Goal: Use online tool/utility: Utilize a website feature to perform a specific function

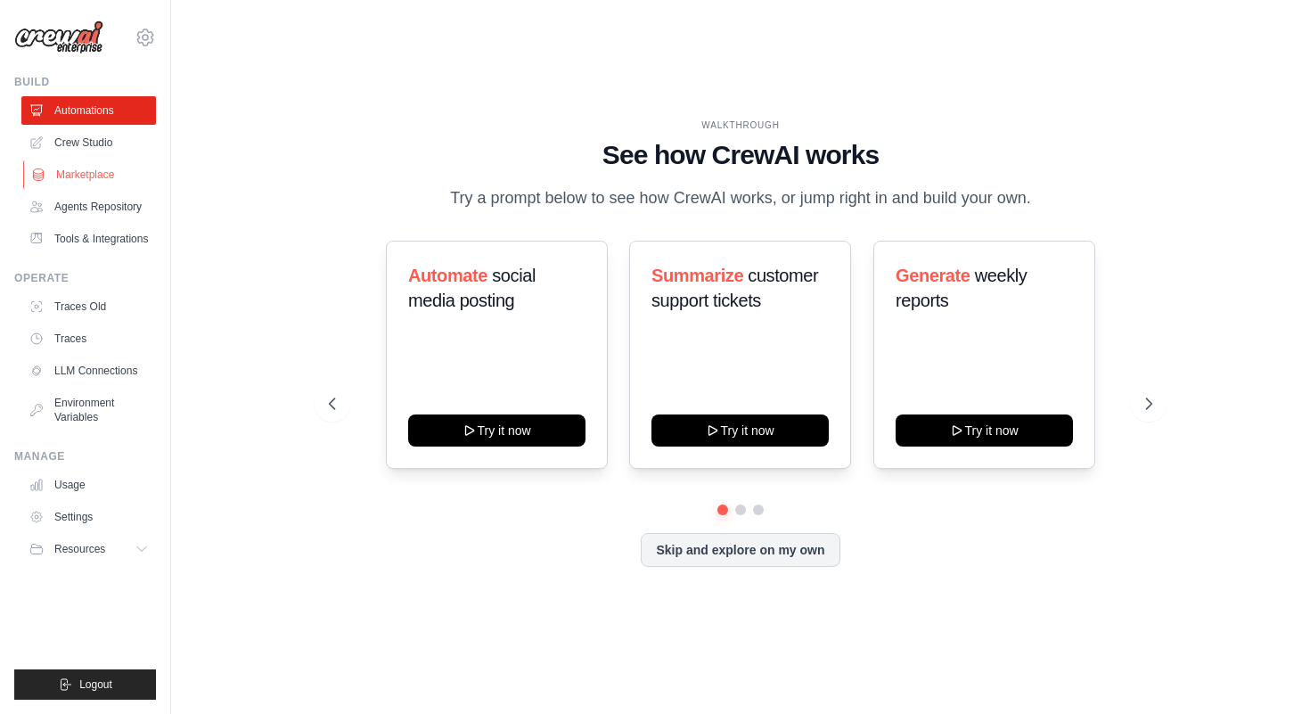
click at [70, 175] on link "Marketplace" at bounding box center [90, 174] width 135 height 29
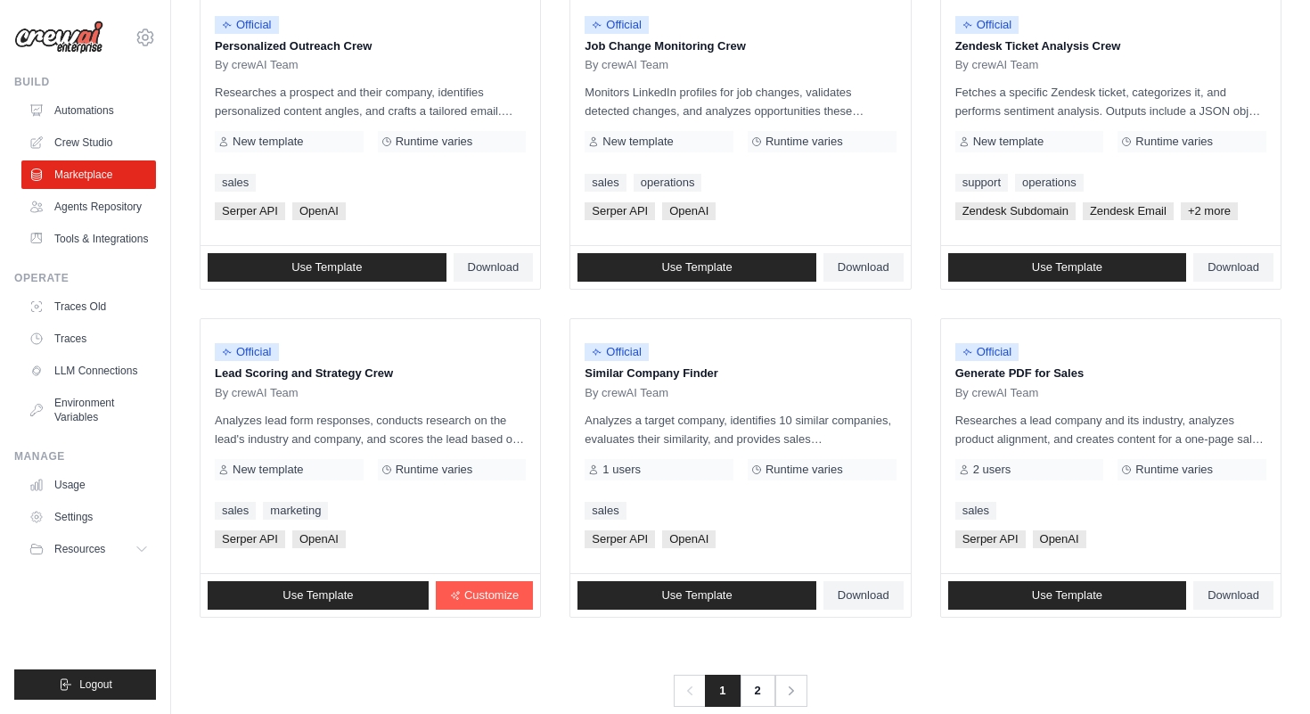
scroll to position [908, 0]
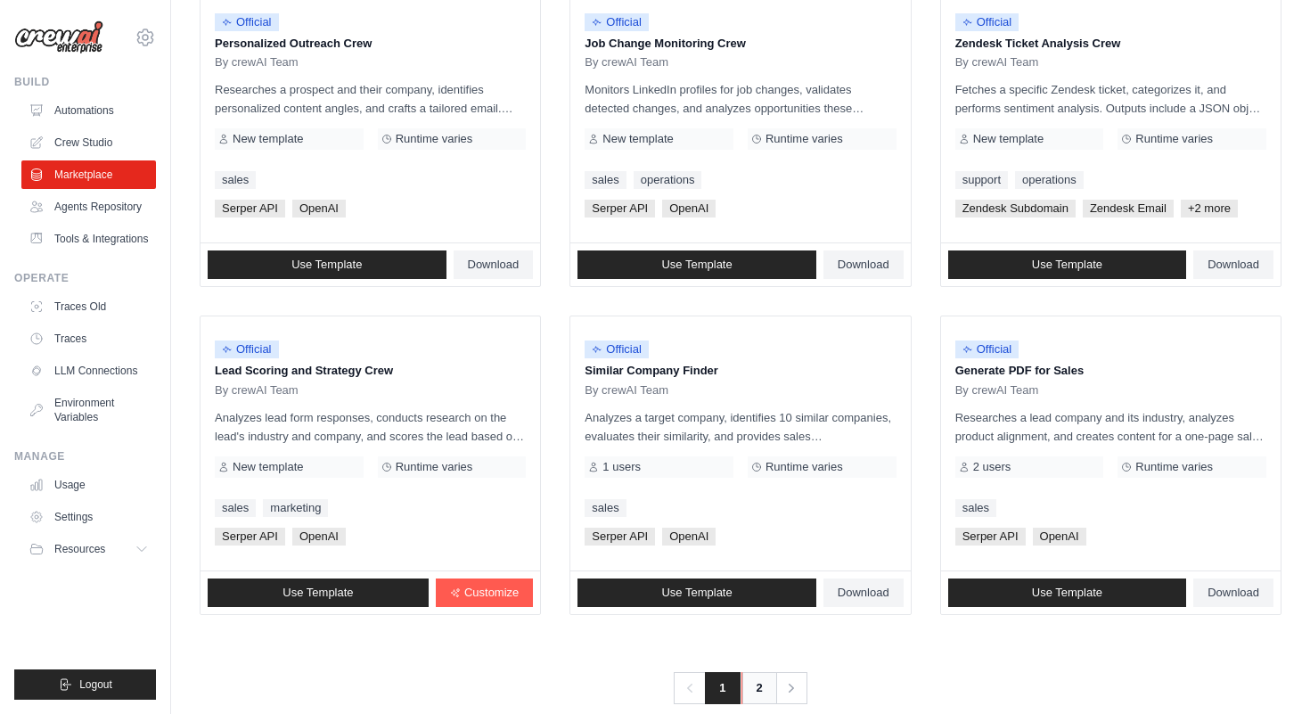
click at [757, 693] on link "2" at bounding box center [759, 688] width 36 height 32
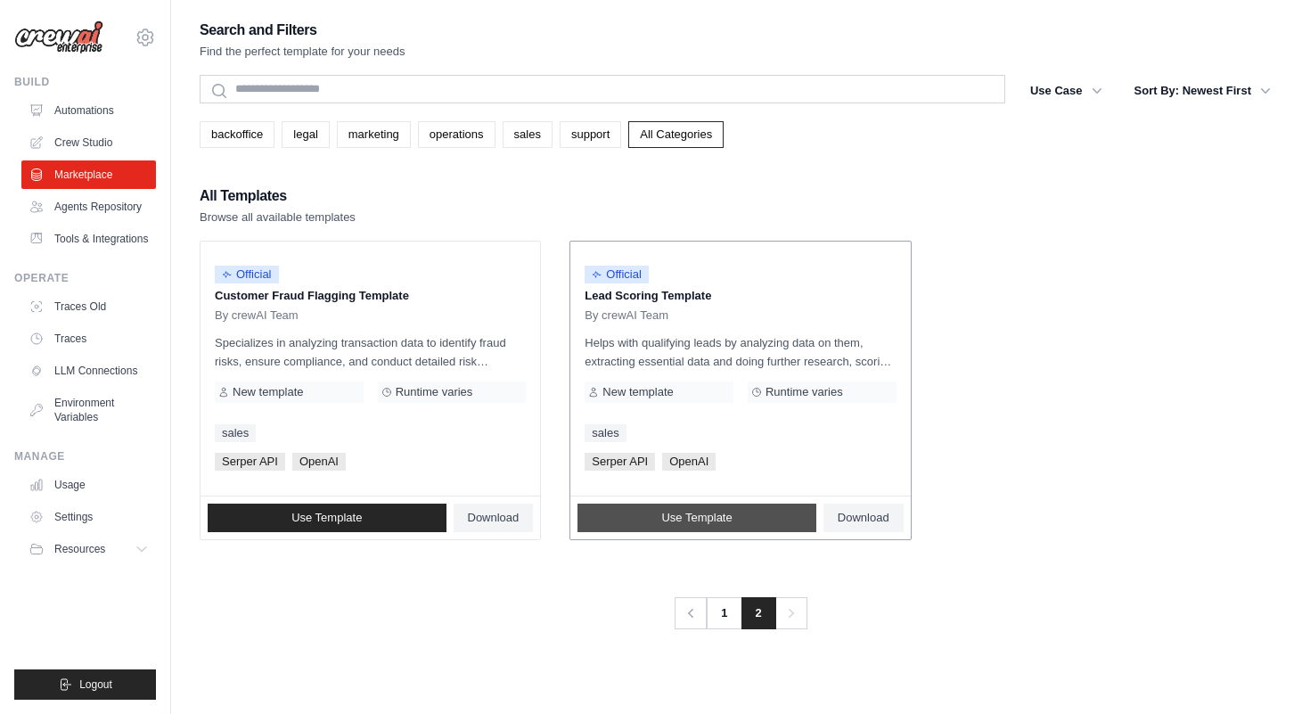
click at [639, 509] on link "Use Template" at bounding box center [696, 517] width 239 height 29
click at [365, 137] on link "marketing" at bounding box center [374, 134] width 74 height 27
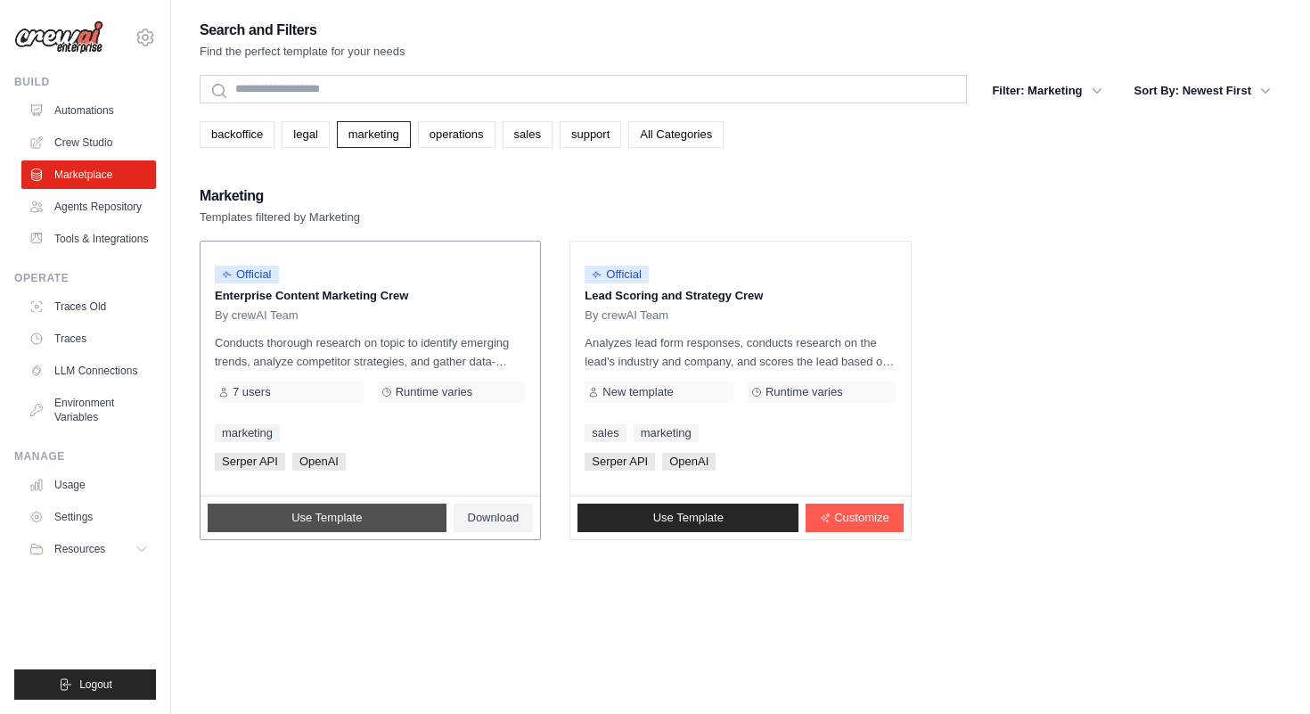
click at [314, 514] on span "Use Template" at bounding box center [326, 517] width 70 height 14
click at [122, 214] on link "Agents Repository" at bounding box center [90, 206] width 135 height 29
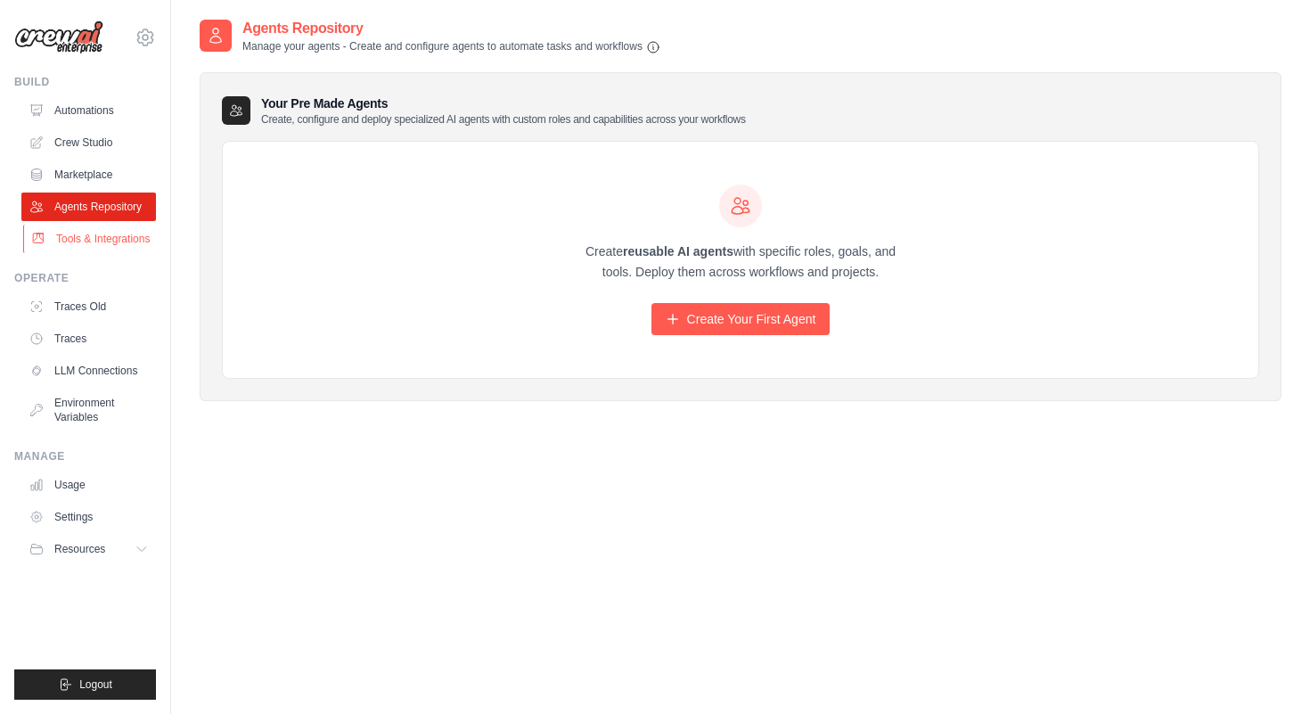
click at [110, 239] on link "Tools & Integrations" at bounding box center [90, 239] width 135 height 29
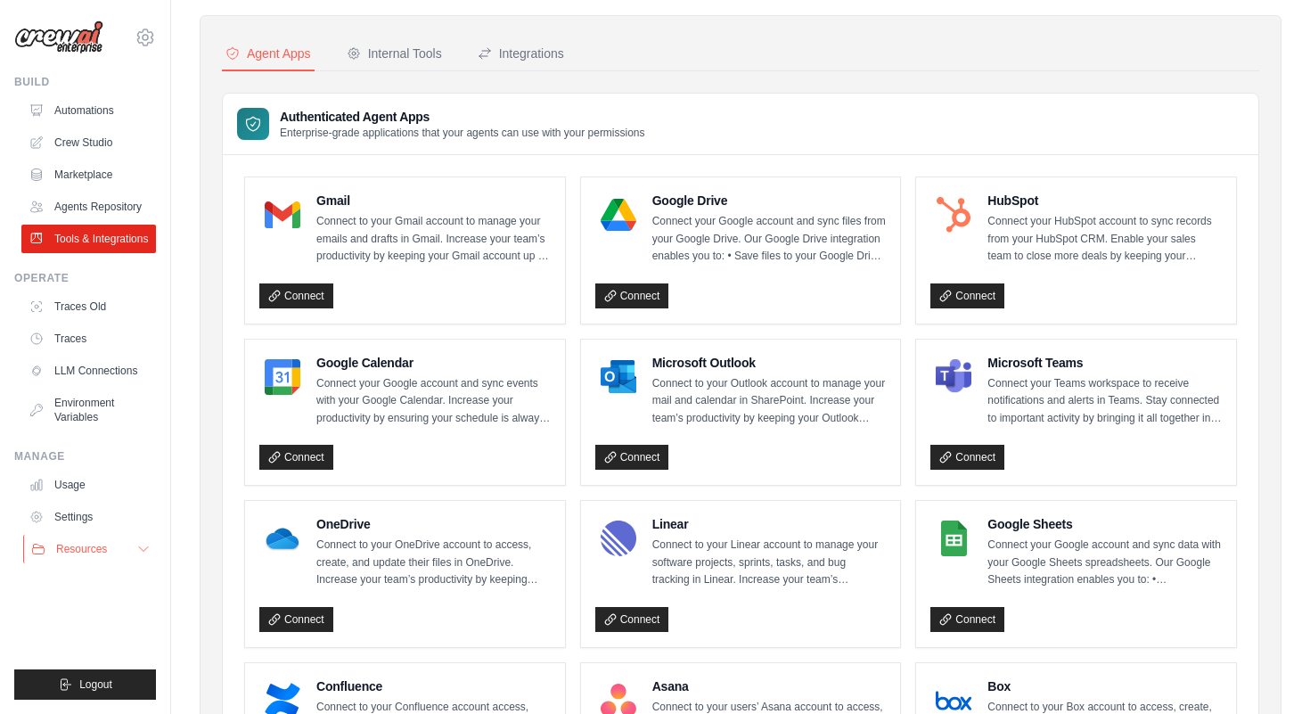
scroll to position [55, 0]
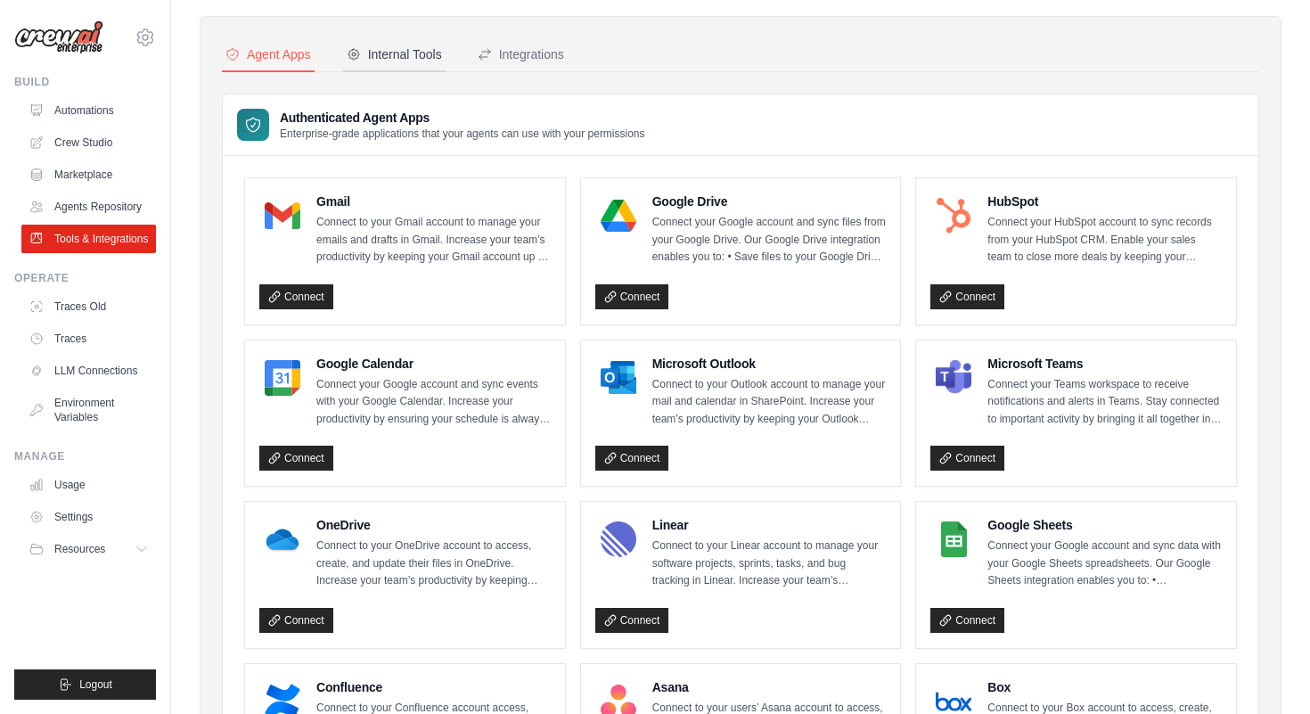
click at [412, 61] on div "Internal Tools" at bounding box center [394, 54] width 95 height 18
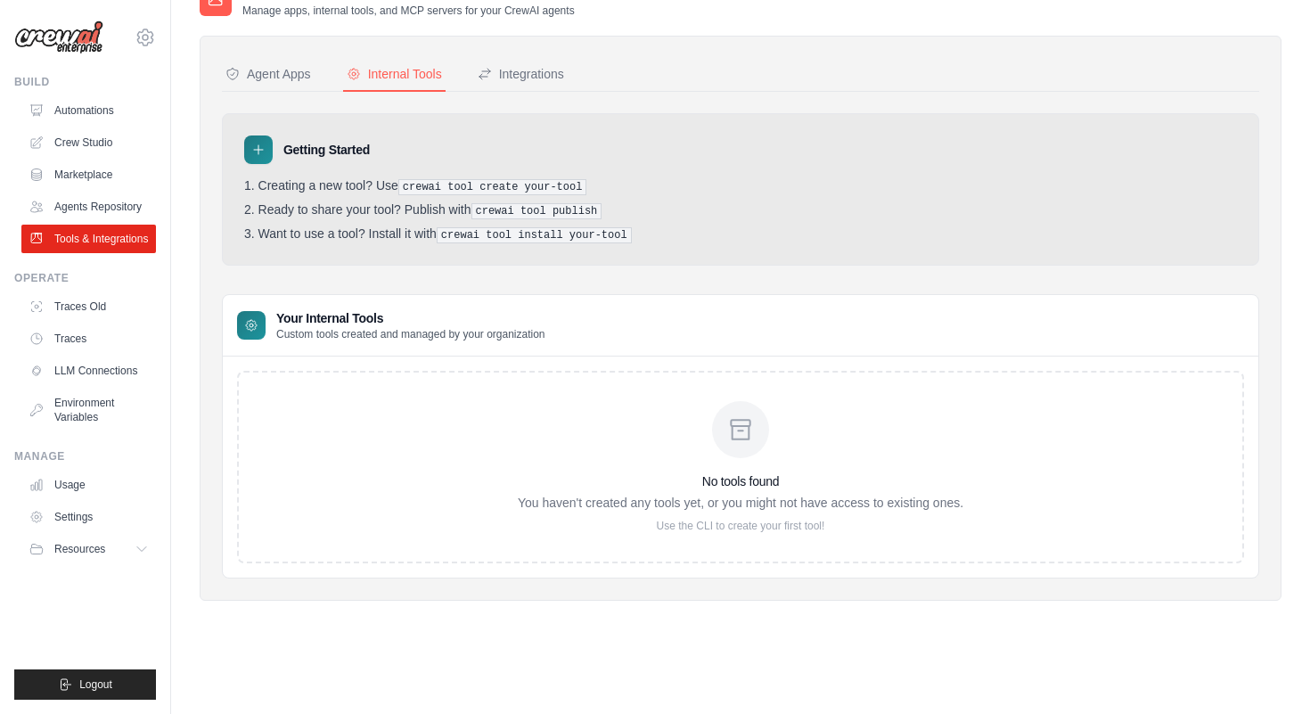
scroll to position [36, 0]
click at [524, 75] on div "Integrations" at bounding box center [521, 74] width 86 height 18
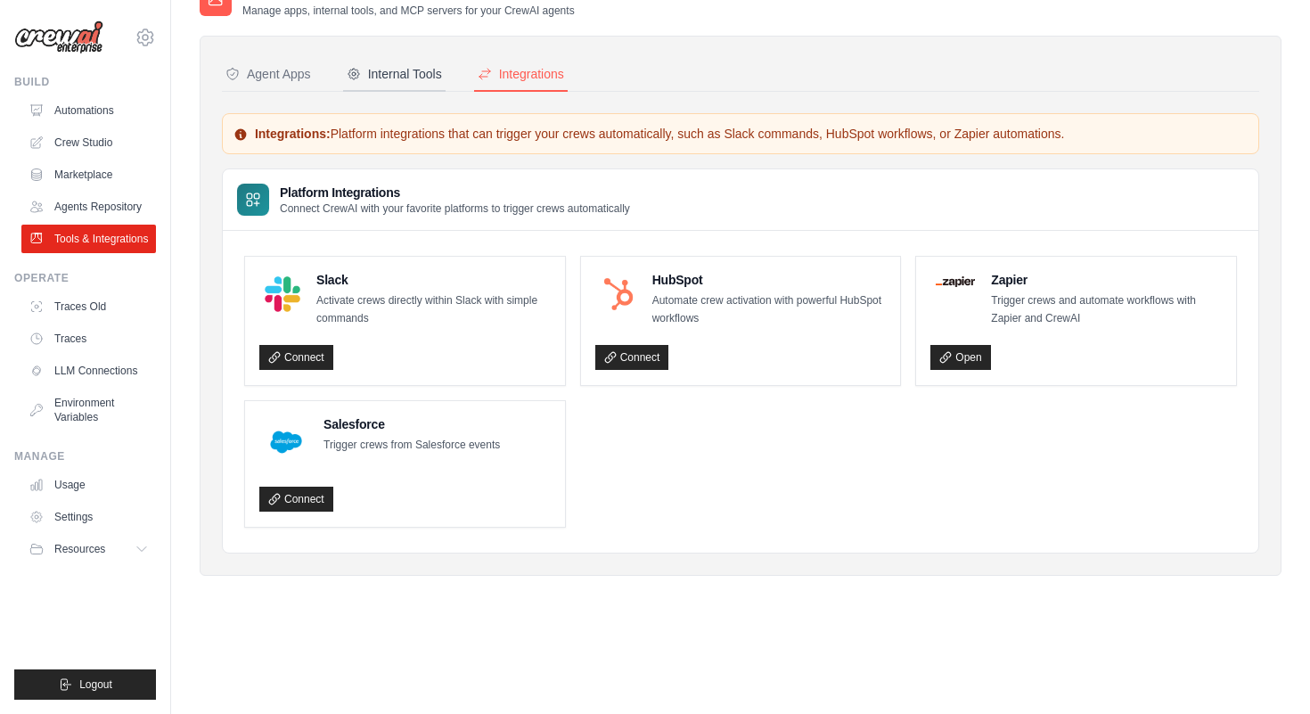
click at [388, 79] on div "Internal Tools" at bounding box center [394, 74] width 95 height 18
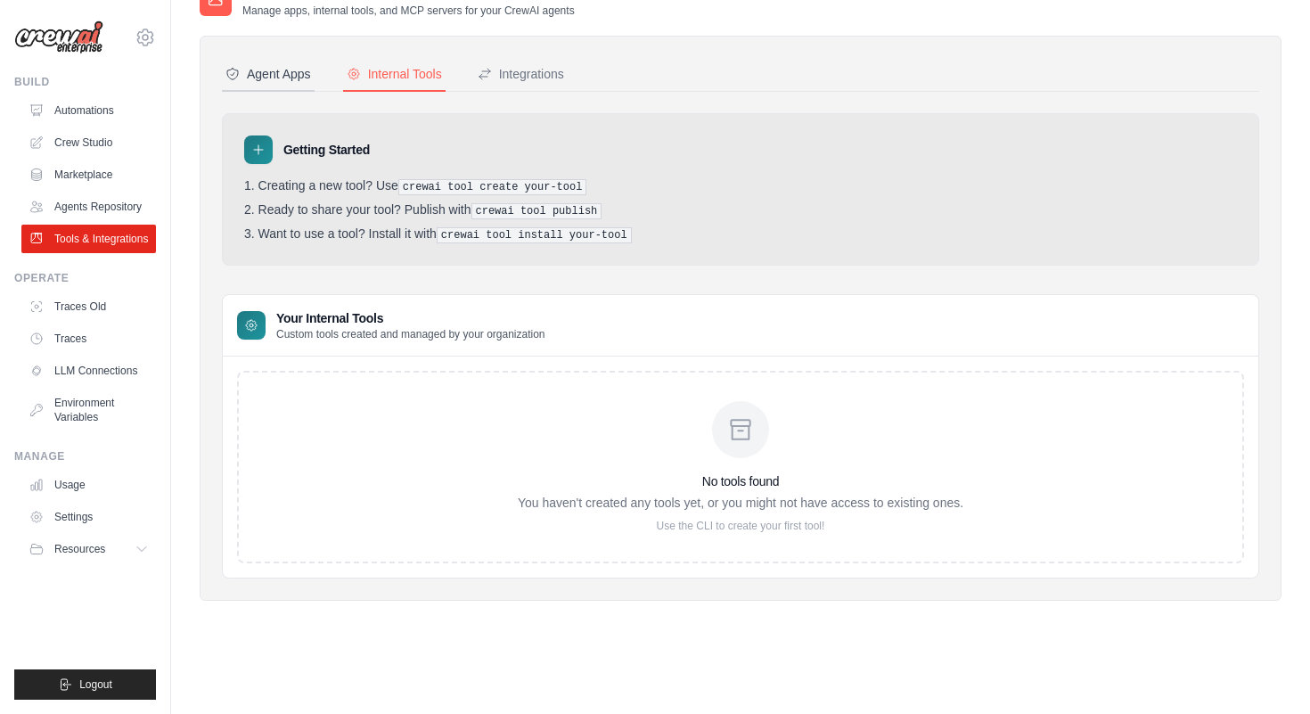
click at [277, 78] on div "Agent Apps" at bounding box center [268, 74] width 86 height 18
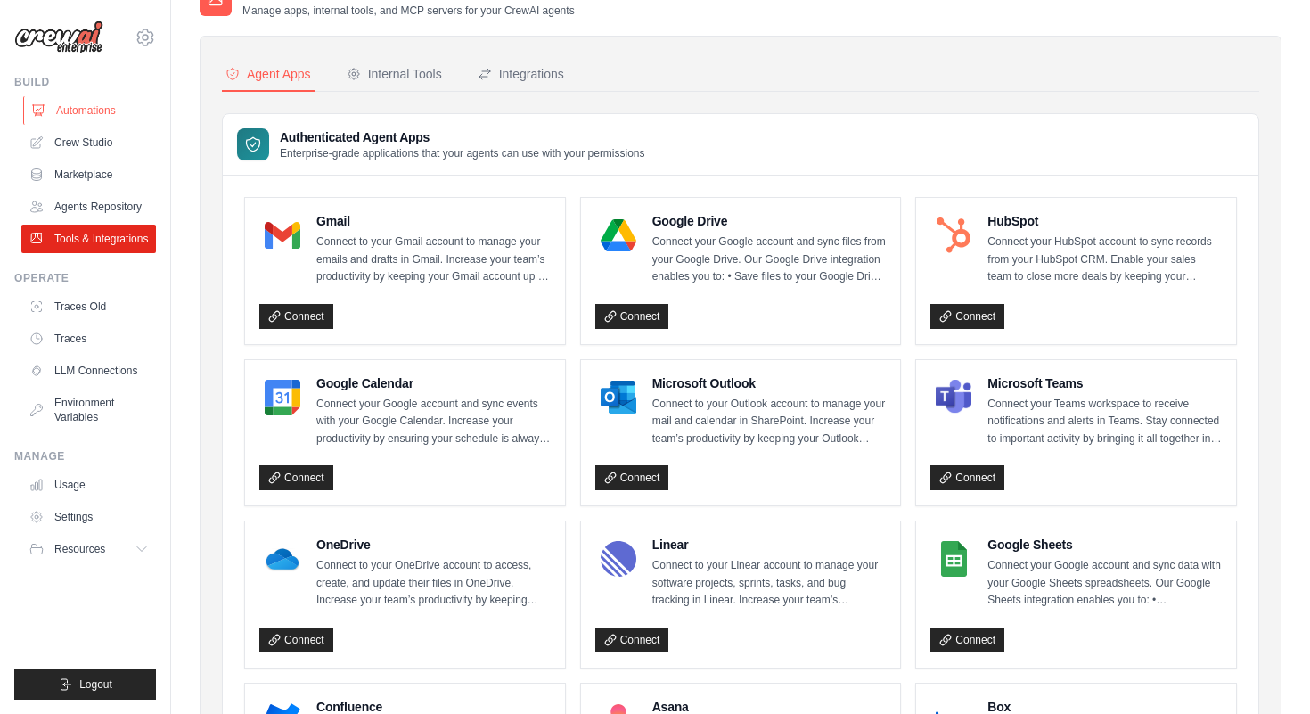
click at [82, 119] on link "Automations" at bounding box center [90, 110] width 135 height 29
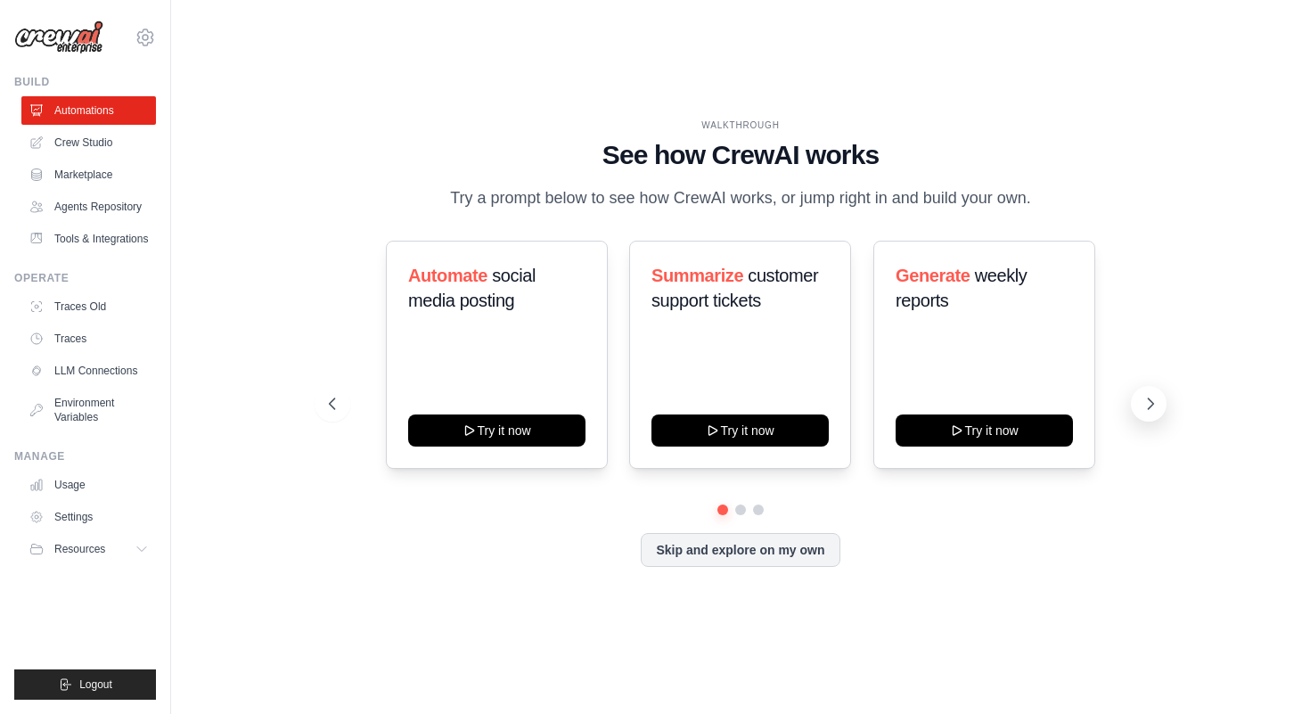
click at [1149, 404] on icon at bounding box center [1150, 404] width 18 height 18
click at [746, 349] on div "Summarize customer support tickets Try it now" at bounding box center [740, 355] width 222 height 228
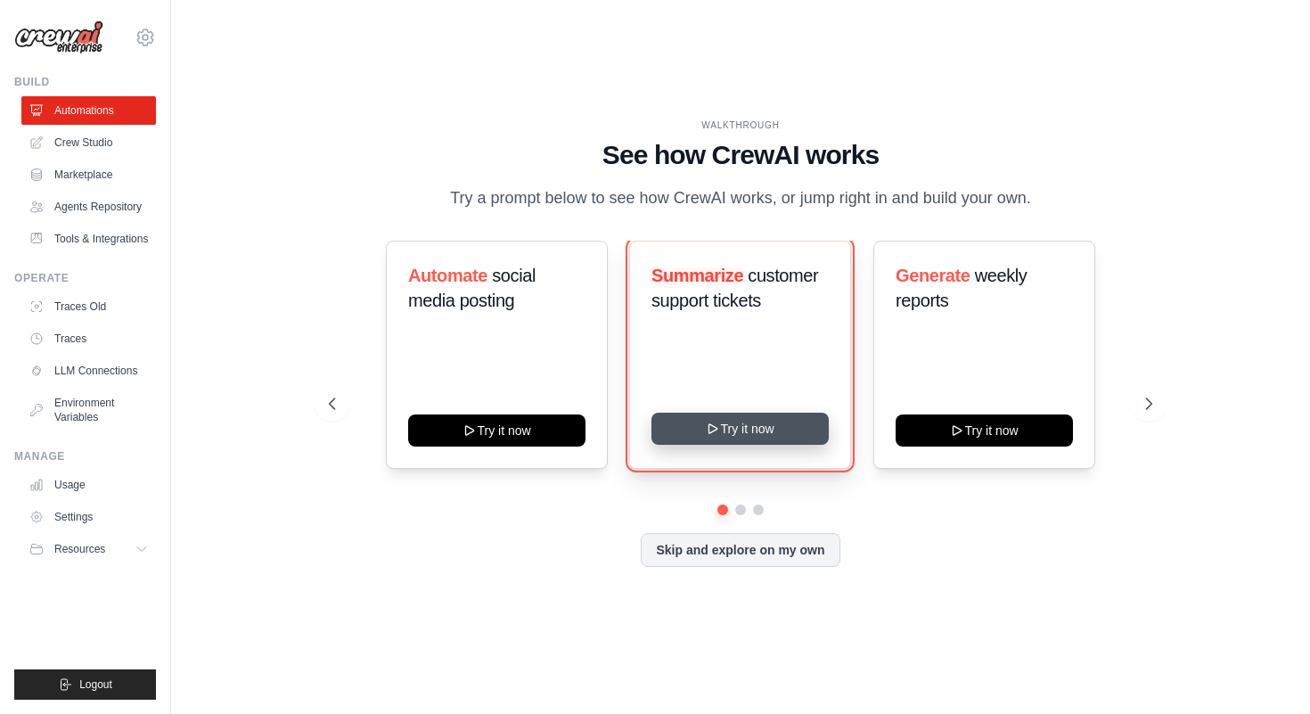
click at [738, 422] on button "Try it now" at bounding box center [739, 428] width 177 height 32
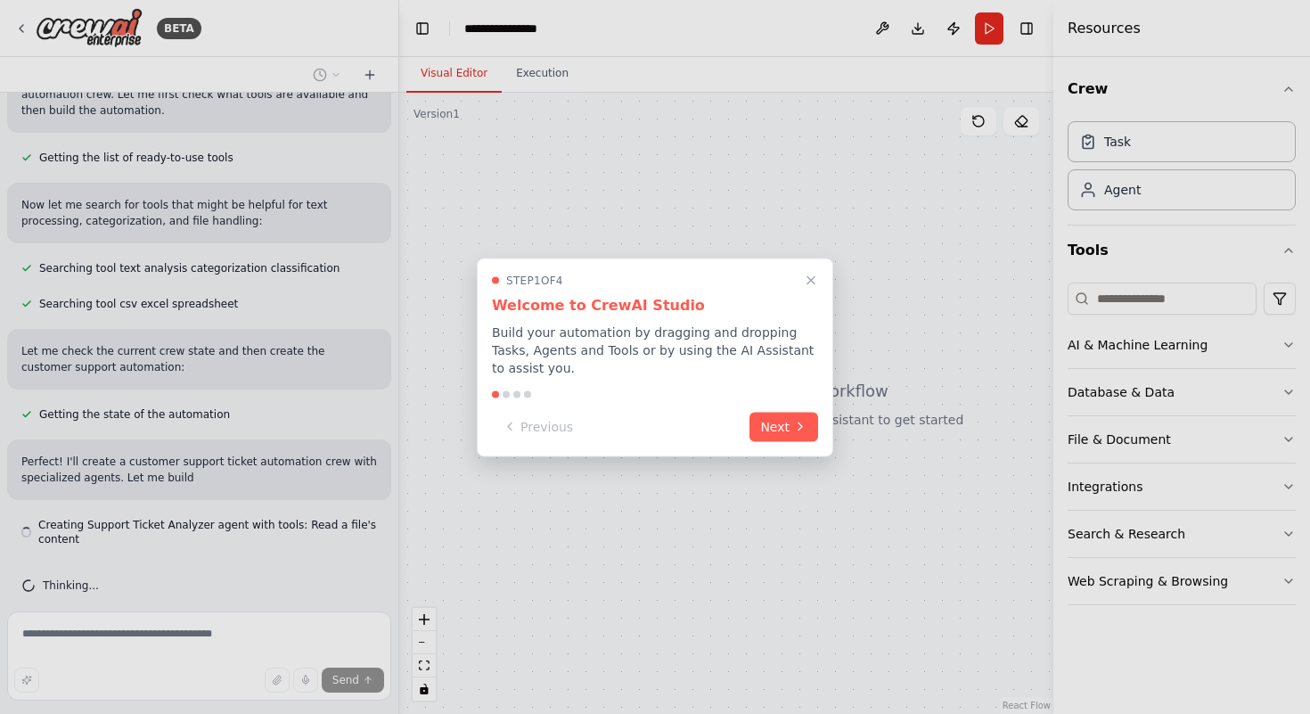
scroll to position [215, 0]
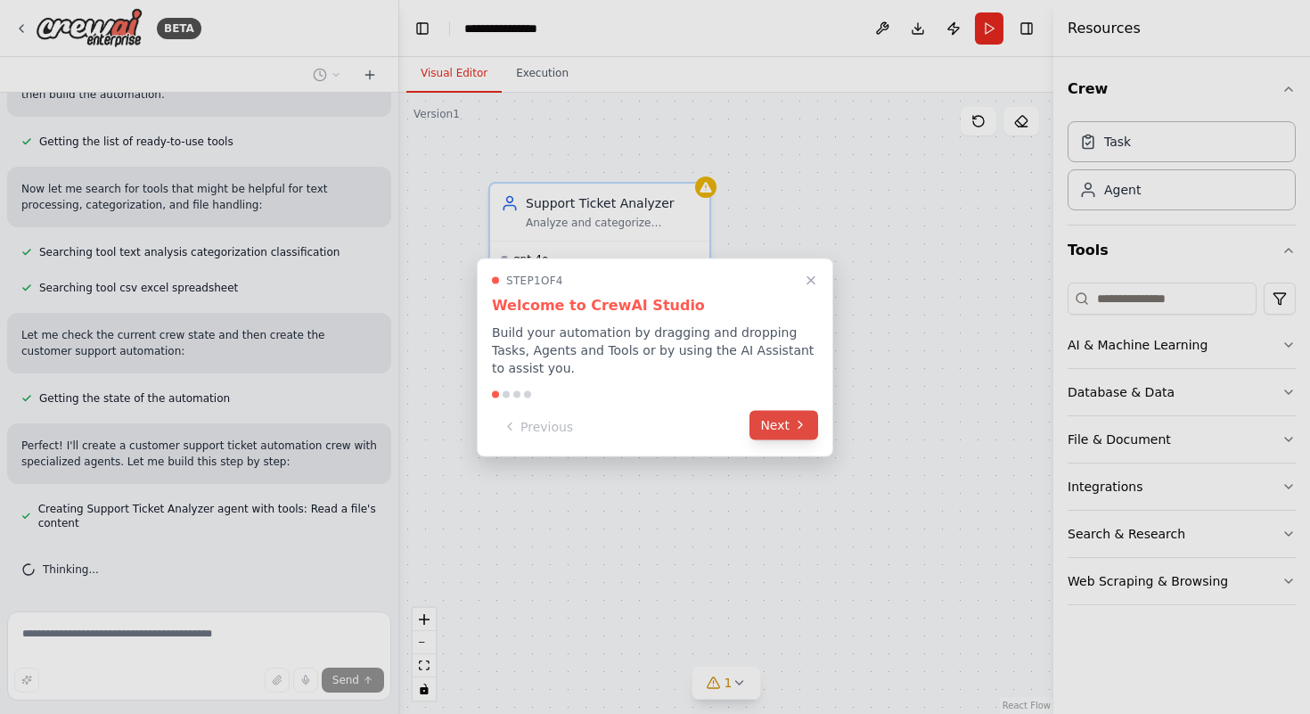
click at [787, 423] on button "Next" at bounding box center [783, 424] width 69 height 29
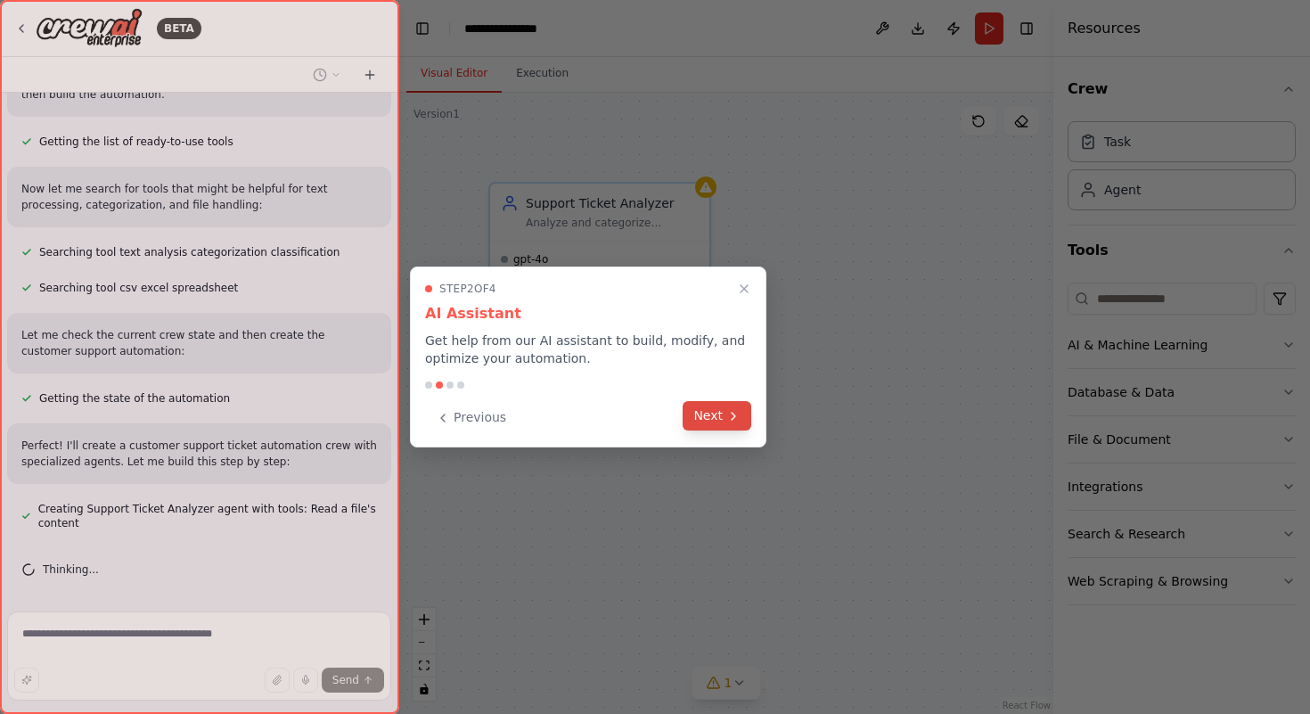
scroll to position [250, 0]
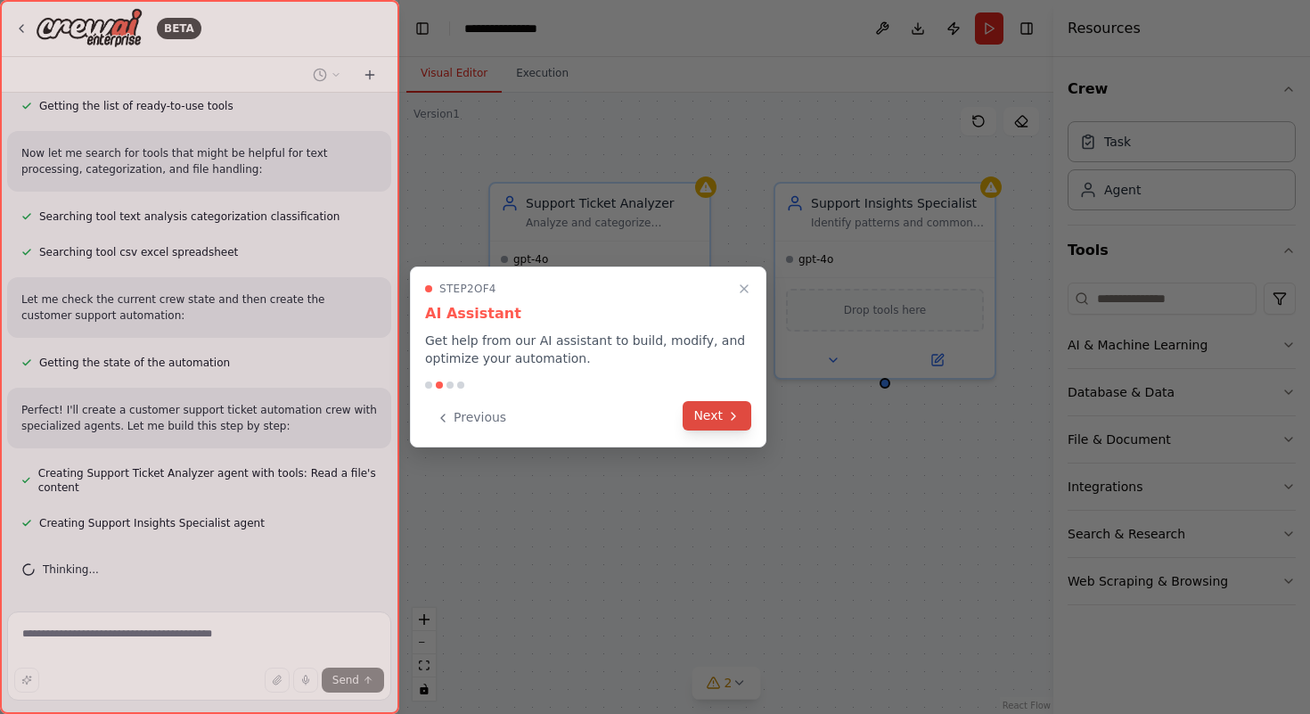
click at [731, 412] on icon at bounding box center [733, 415] width 4 height 7
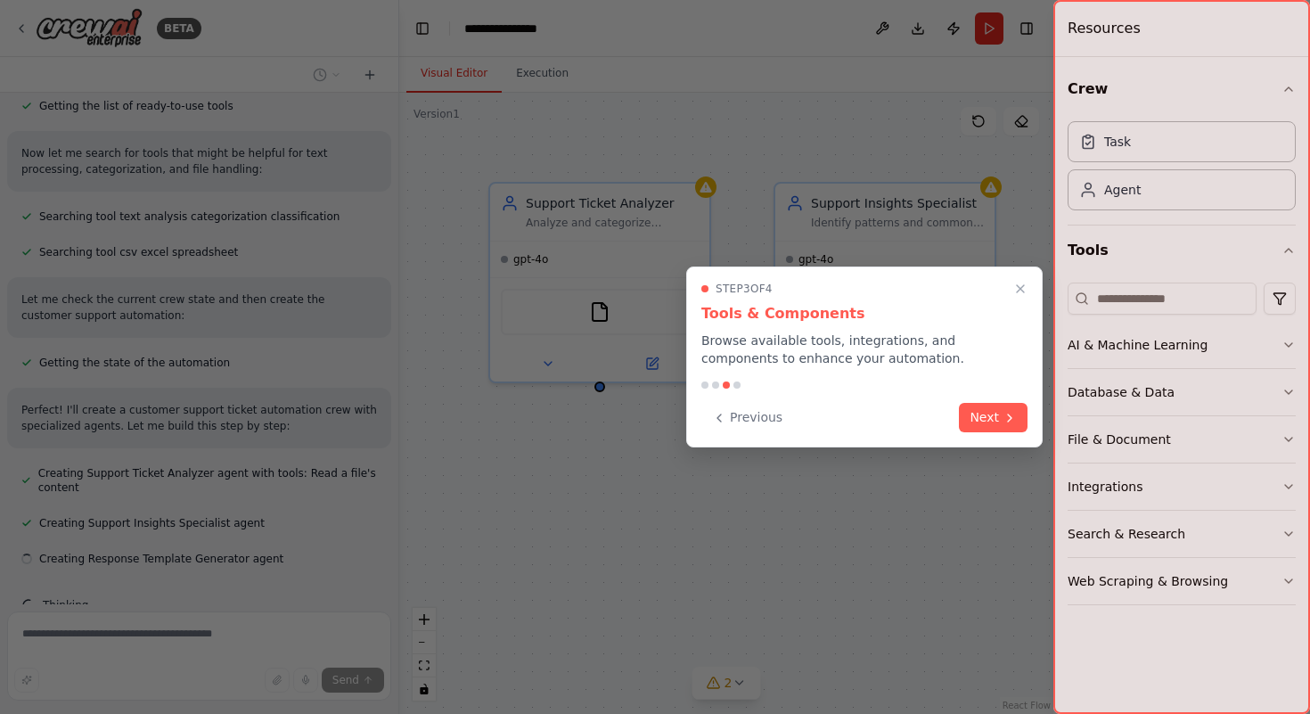
scroll to position [286, 0]
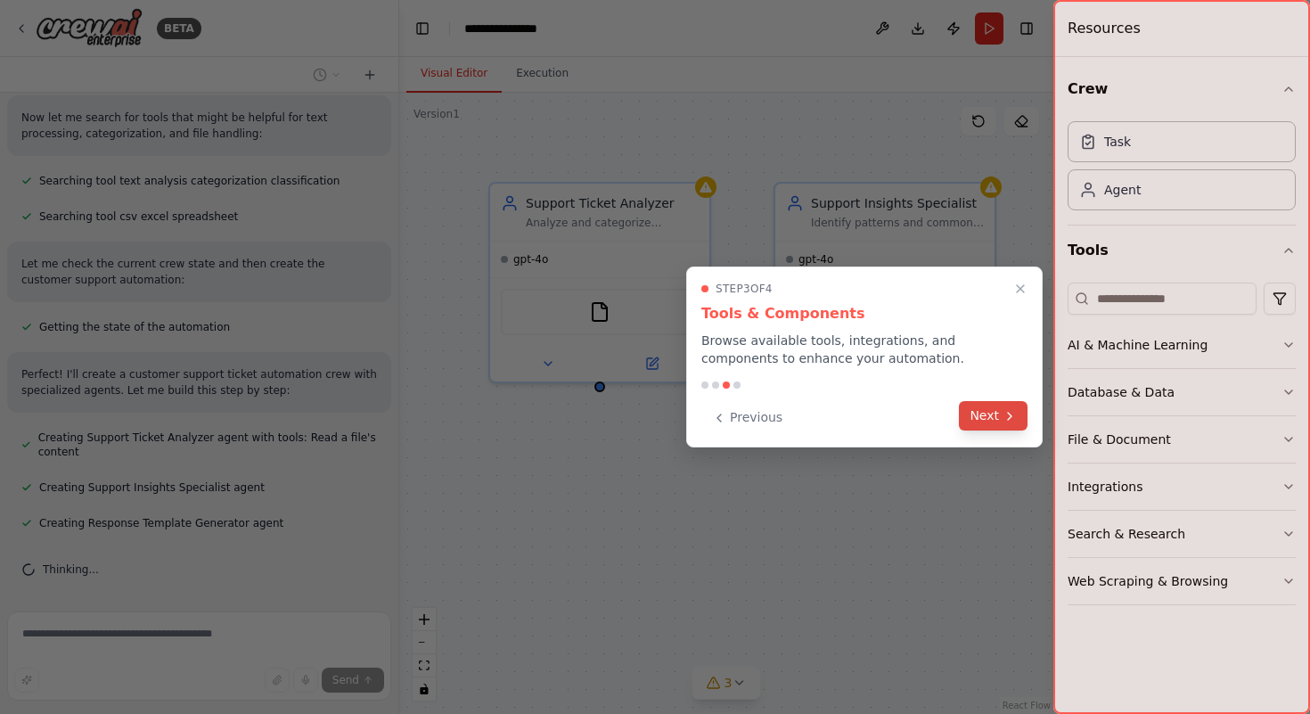
click at [990, 421] on button "Next" at bounding box center [993, 415] width 69 height 29
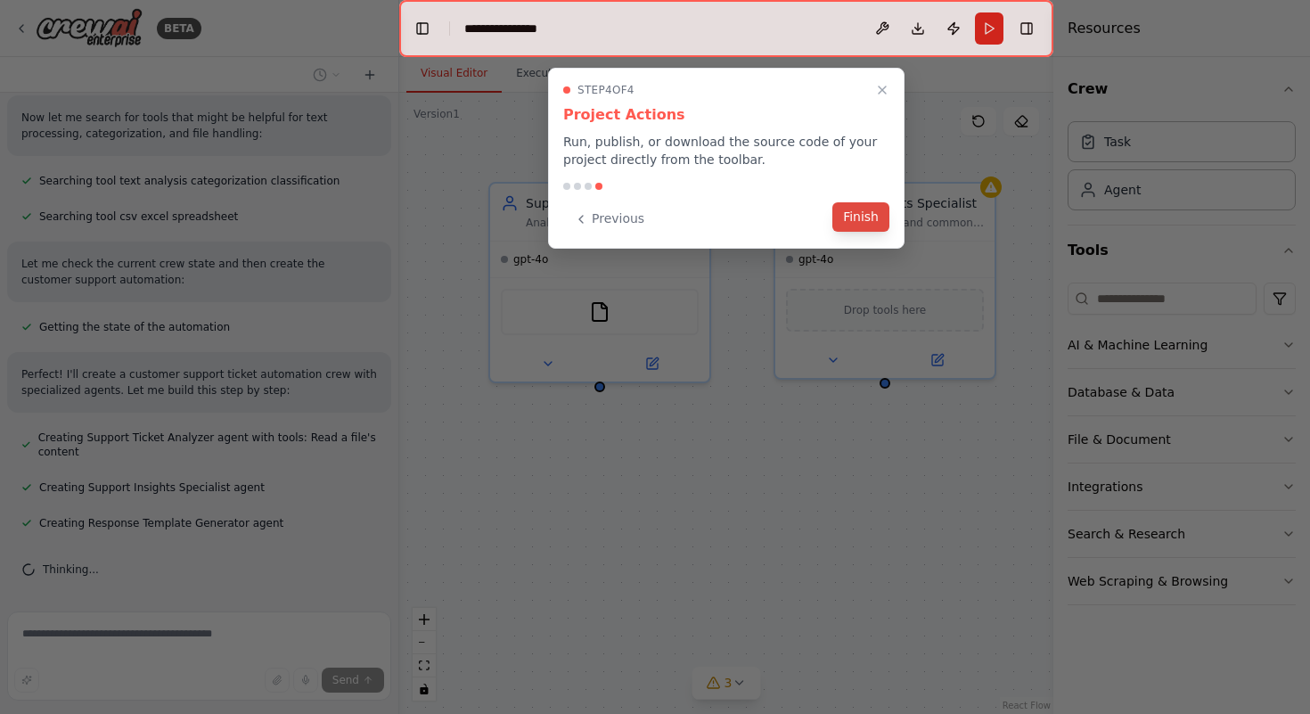
click at [874, 225] on button "Finish" at bounding box center [860, 216] width 57 height 29
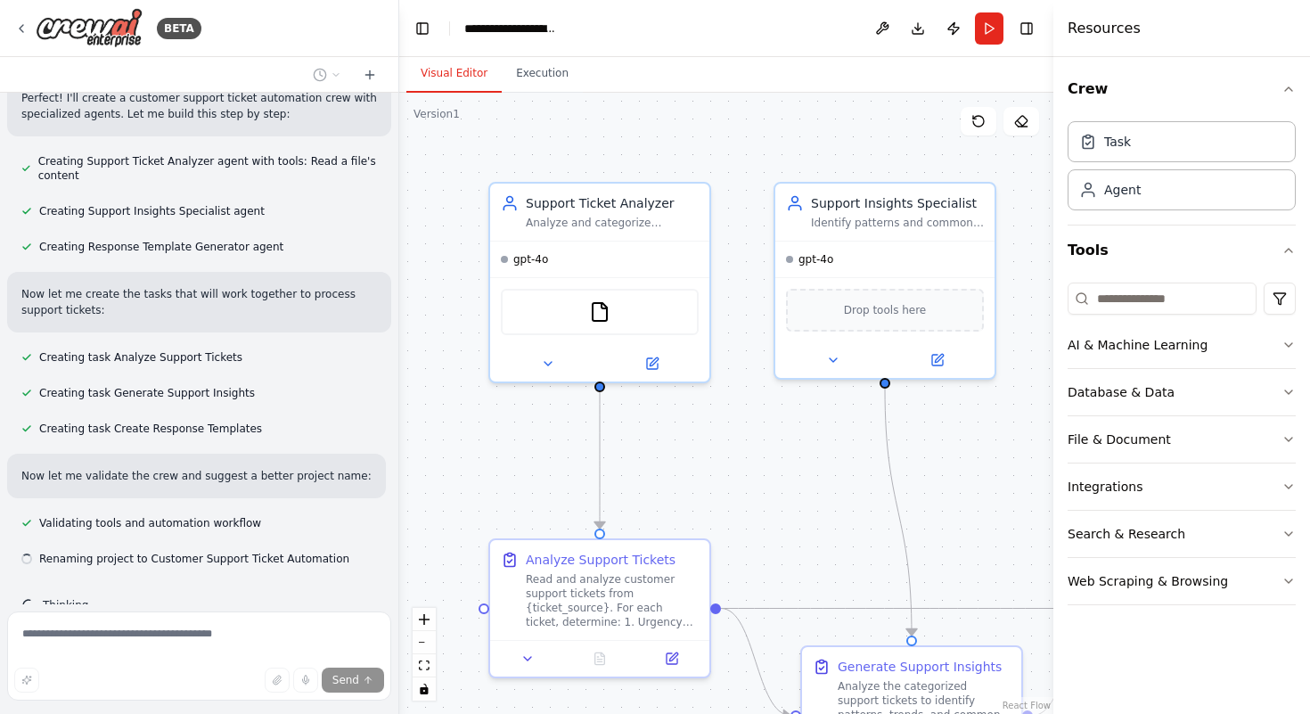
scroll to position [598, 0]
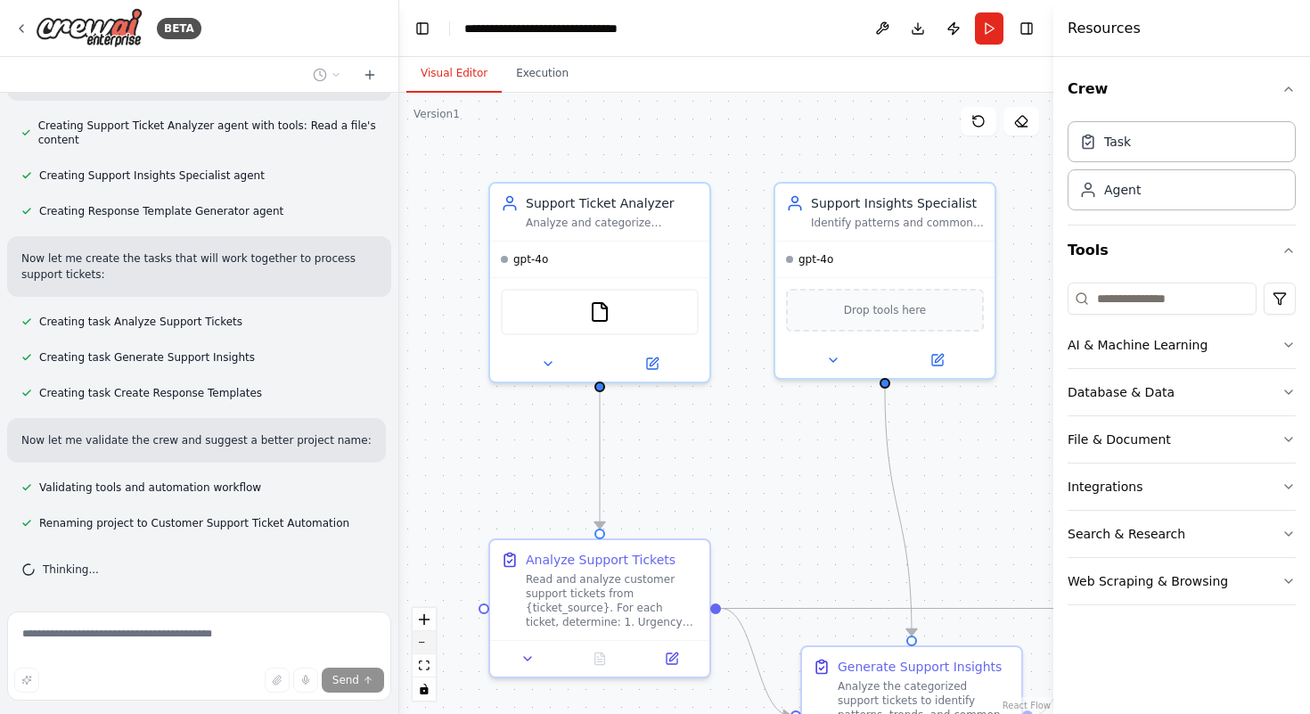
click at [425, 638] on button "zoom out" at bounding box center [423, 642] width 23 height 23
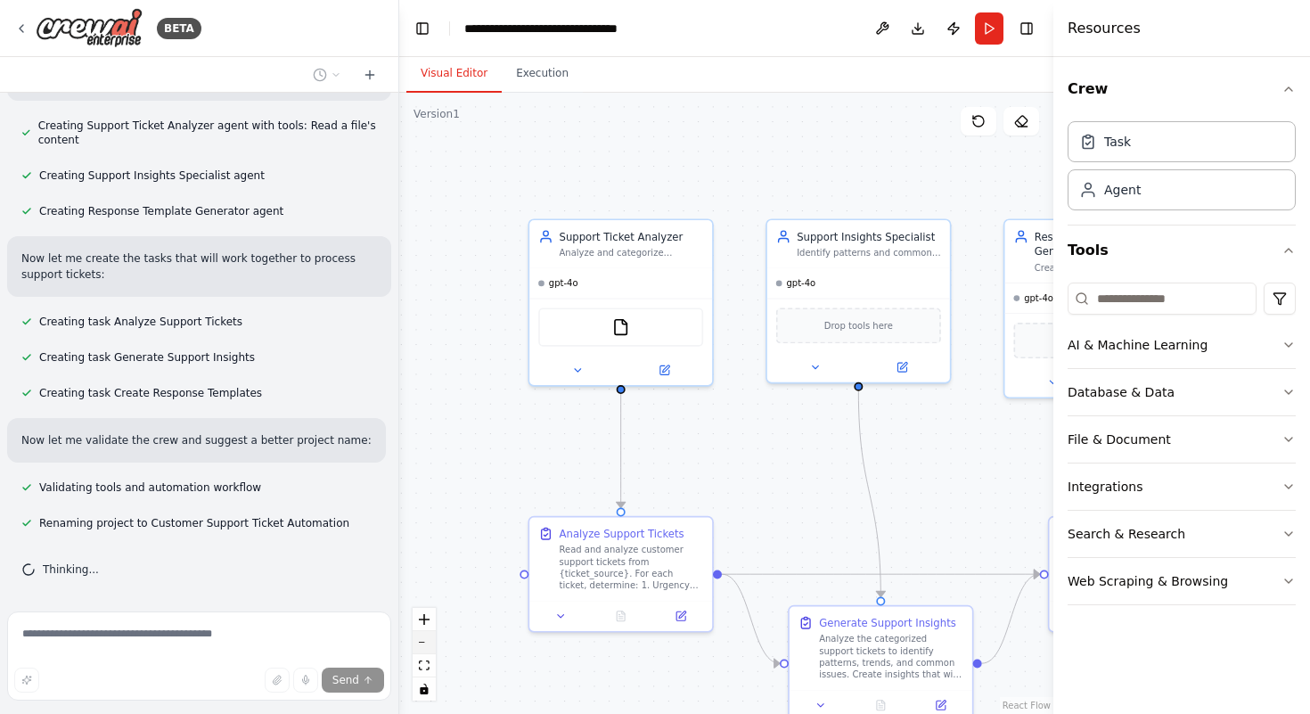
click at [425, 638] on button "zoom out" at bounding box center [423, 642] width 23 height 23
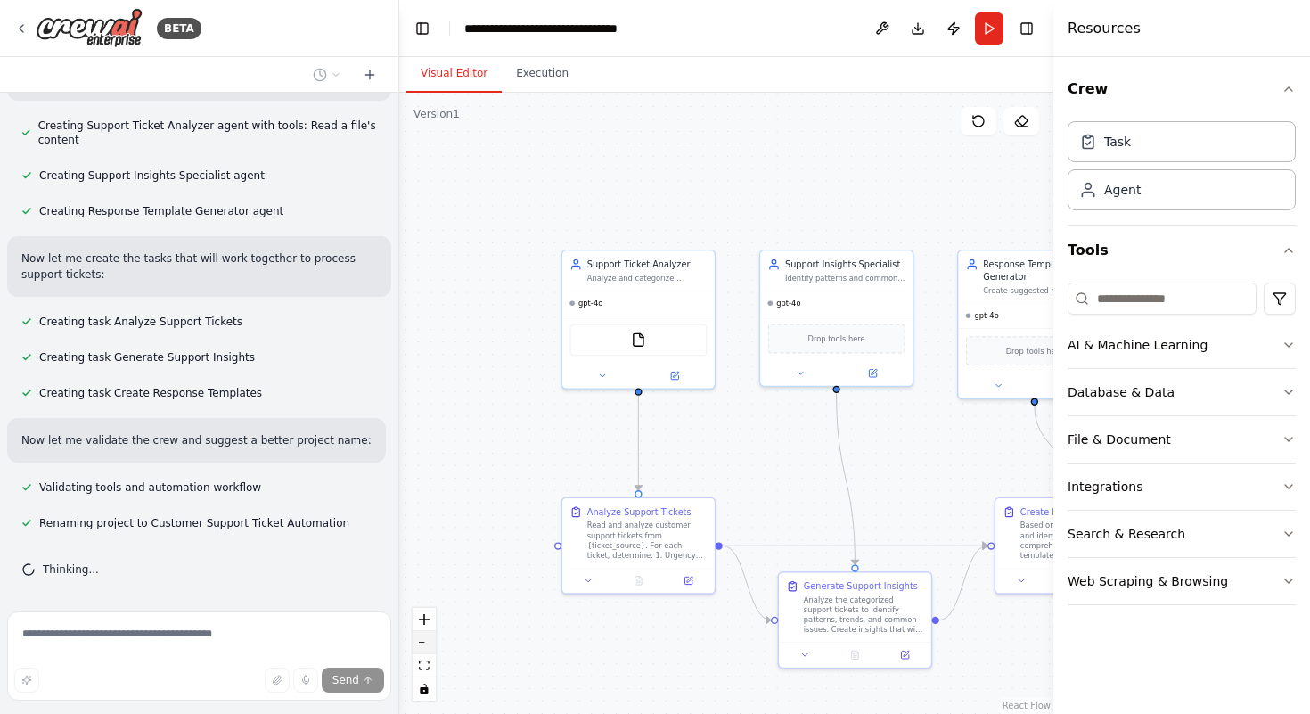
click at [425, 638] on button "zoom out" at bounding box center [423, 642] width 23 height 23
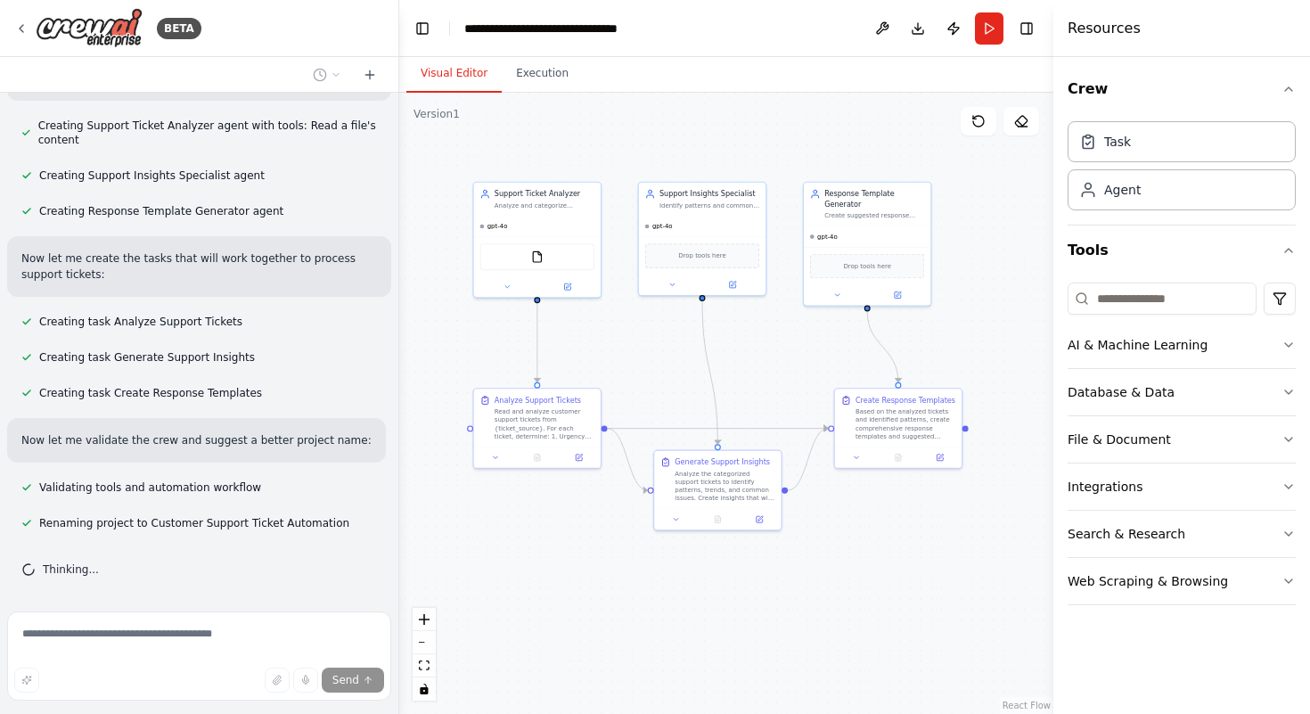
drag, startPoint x: 597, startPoint y: 666, endPoint x: 481, endPoint y: 574, distance: 148.3
click at [481, 574] on div ".deletable-edge-delete-btn { width: 20px; height: 20px; border: 0px solid #ffff…" at bounding box center [726, 403] width 654 height 621
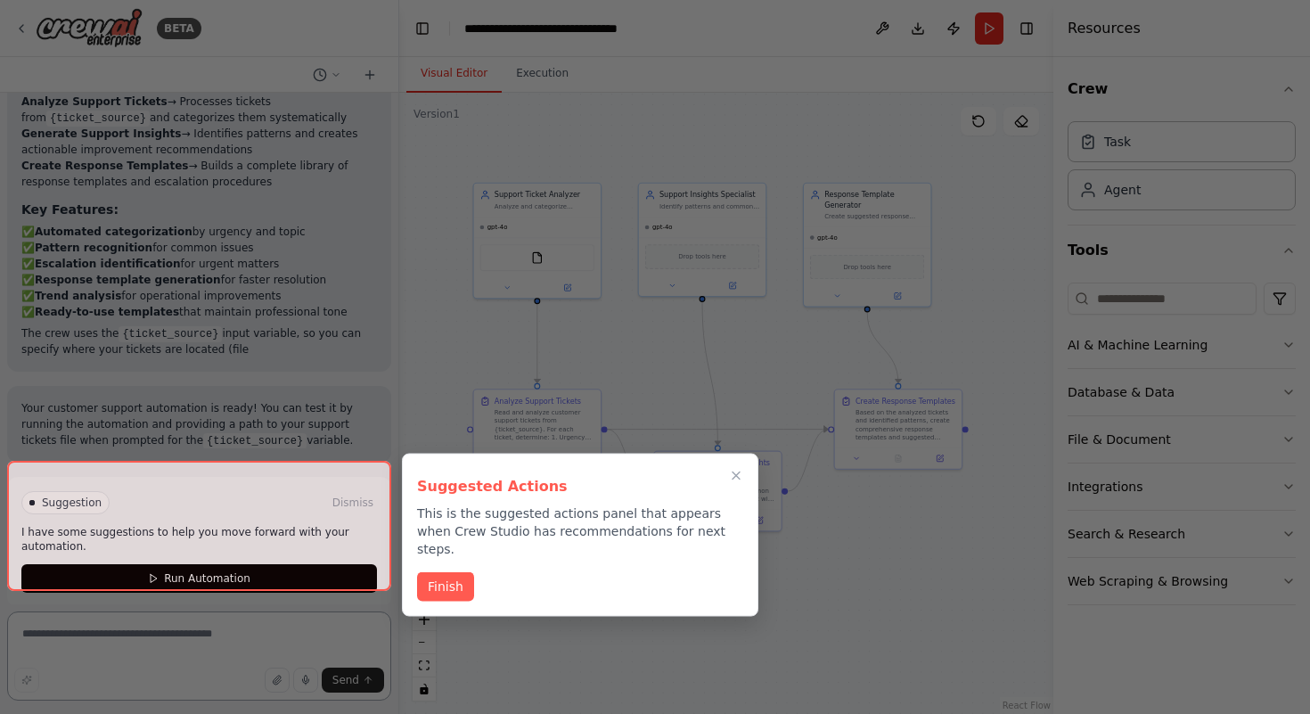
scroll to position [1332, 0]
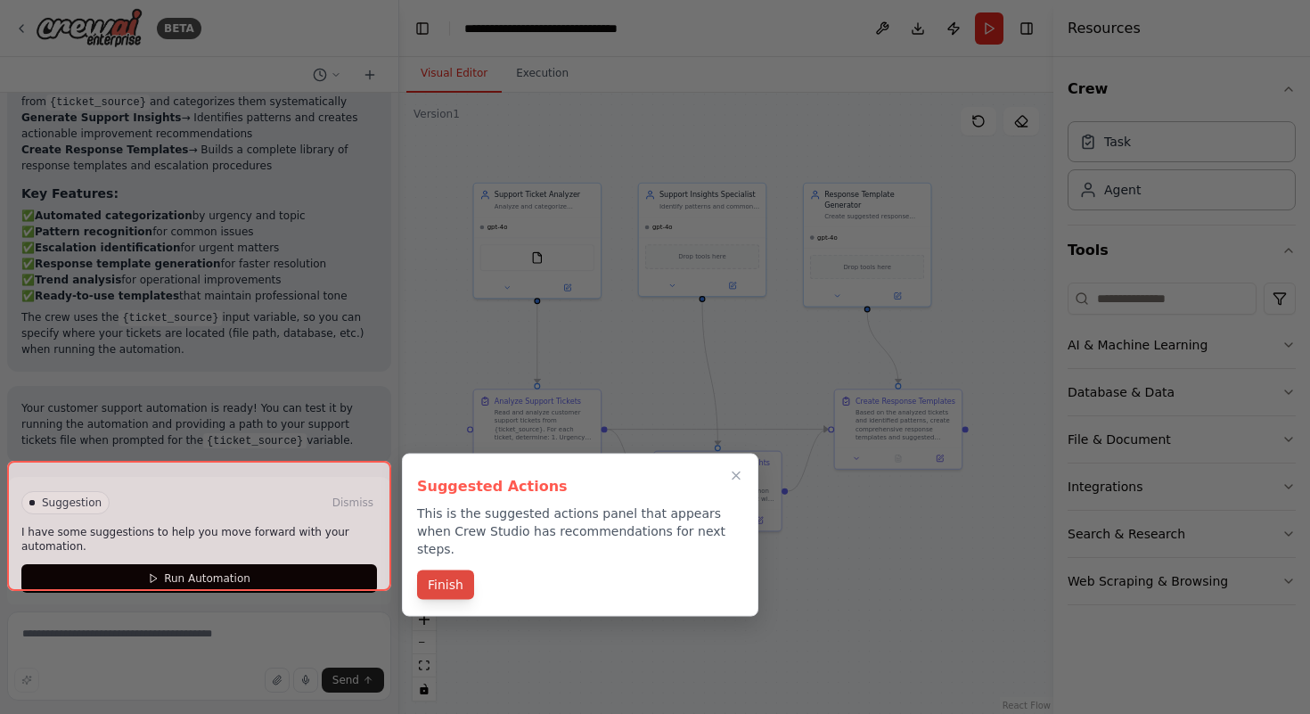
click at [450, 570] on button "Finish" at bounding box center [445, 584] width 57 height 29
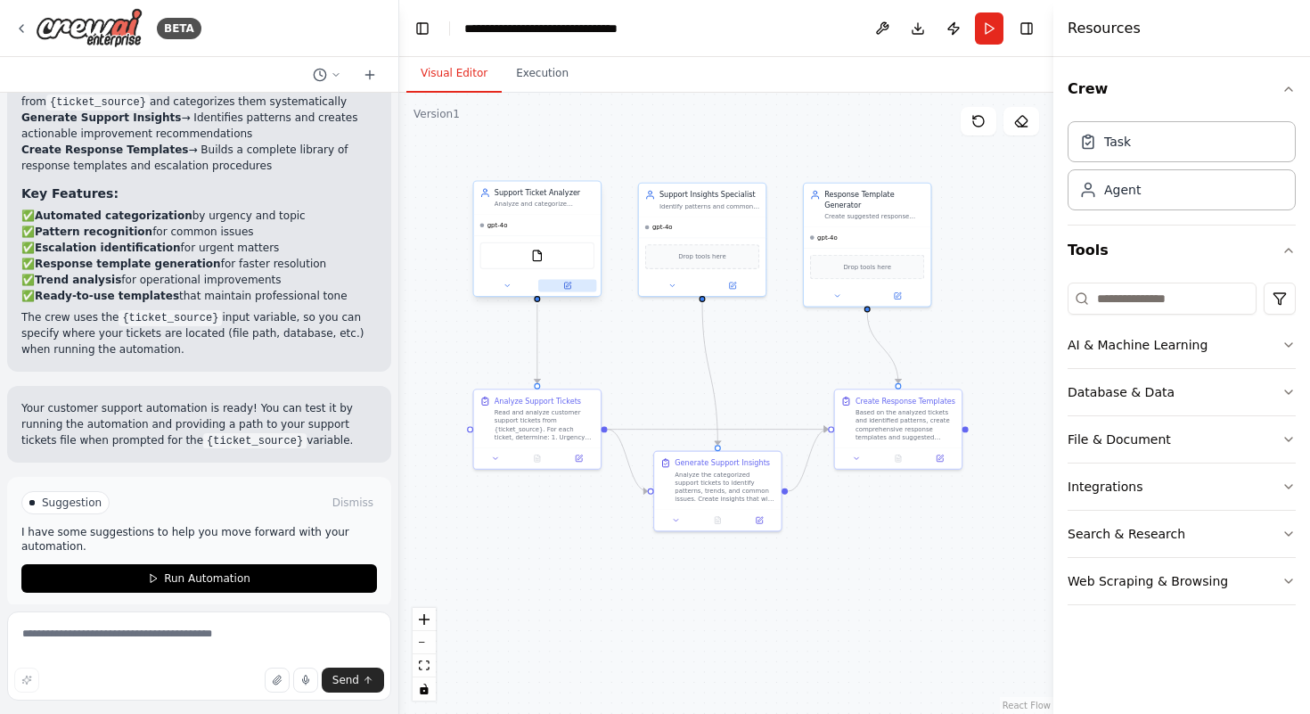
click at [564, 283] on icon at bounding box center [567, 285] width 6 height 6
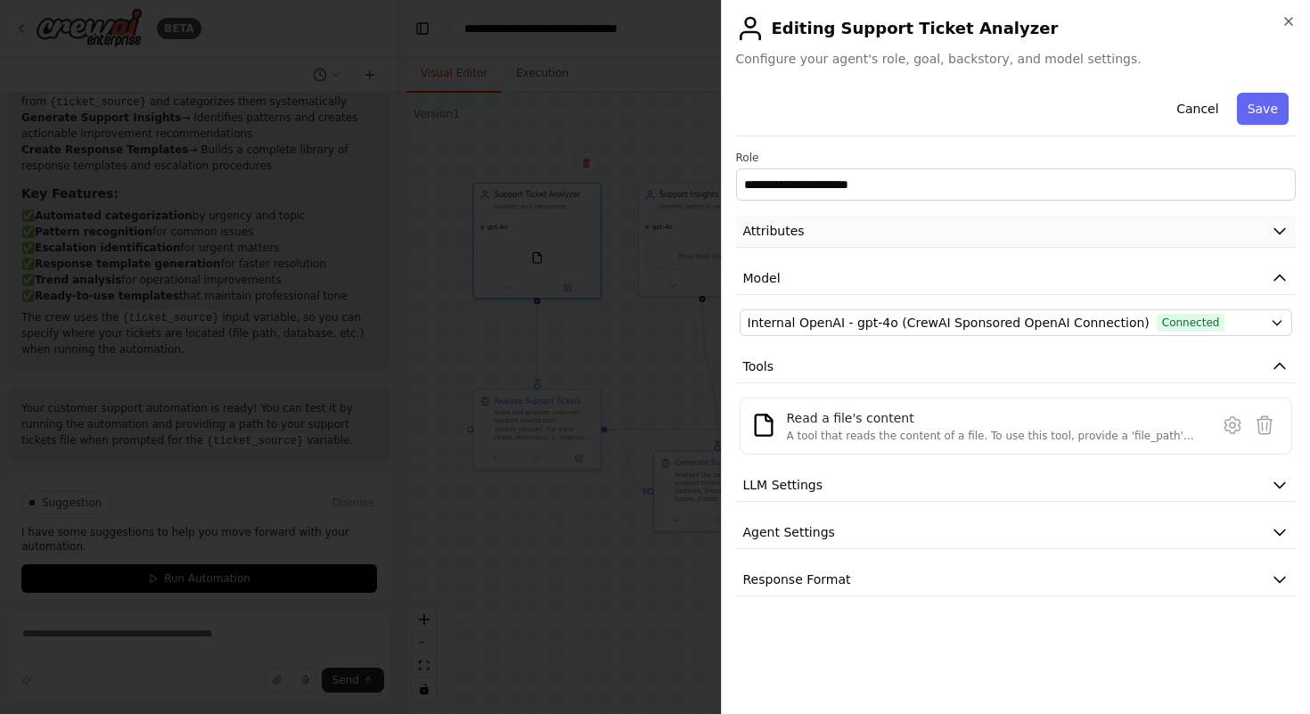
click at [1275, 234] on icon "button" at bounding box center [1279, 231] width 18 height 18
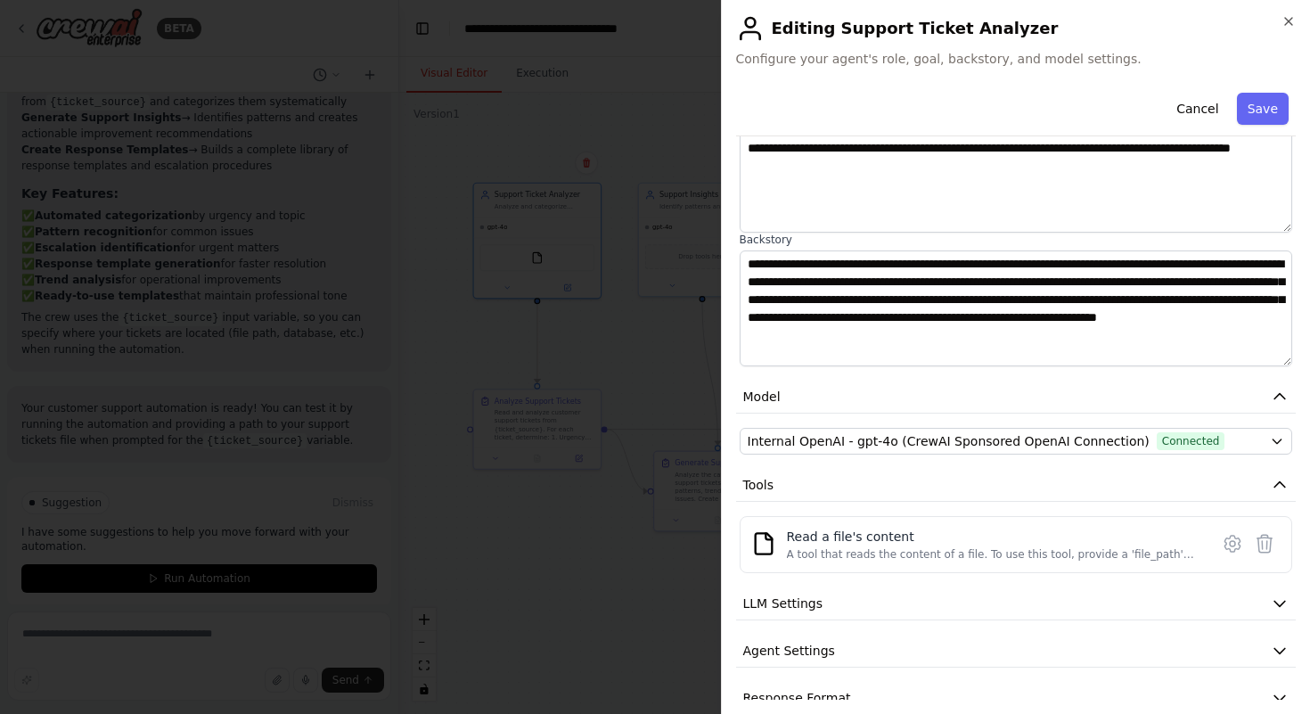
scroll to position [192, 0]
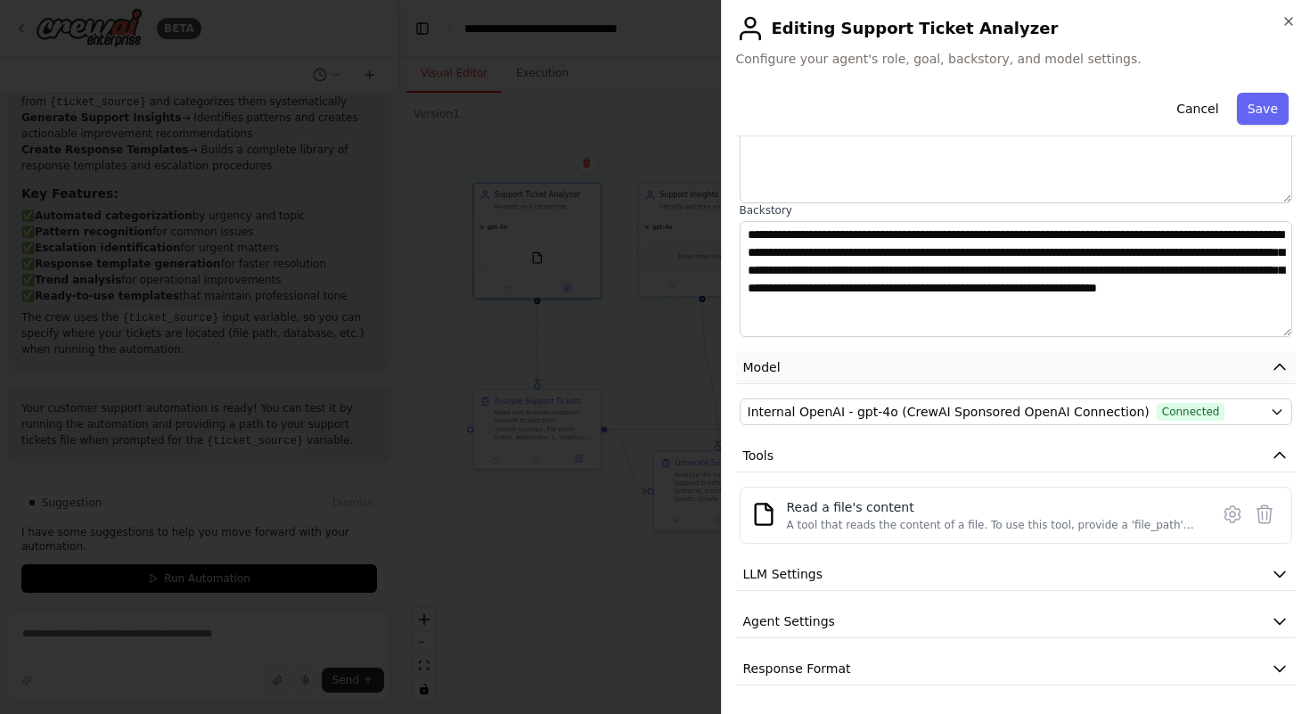
click at [1285, 364] on icon "button" at bounding box center [1279, 367] width 18 height 18
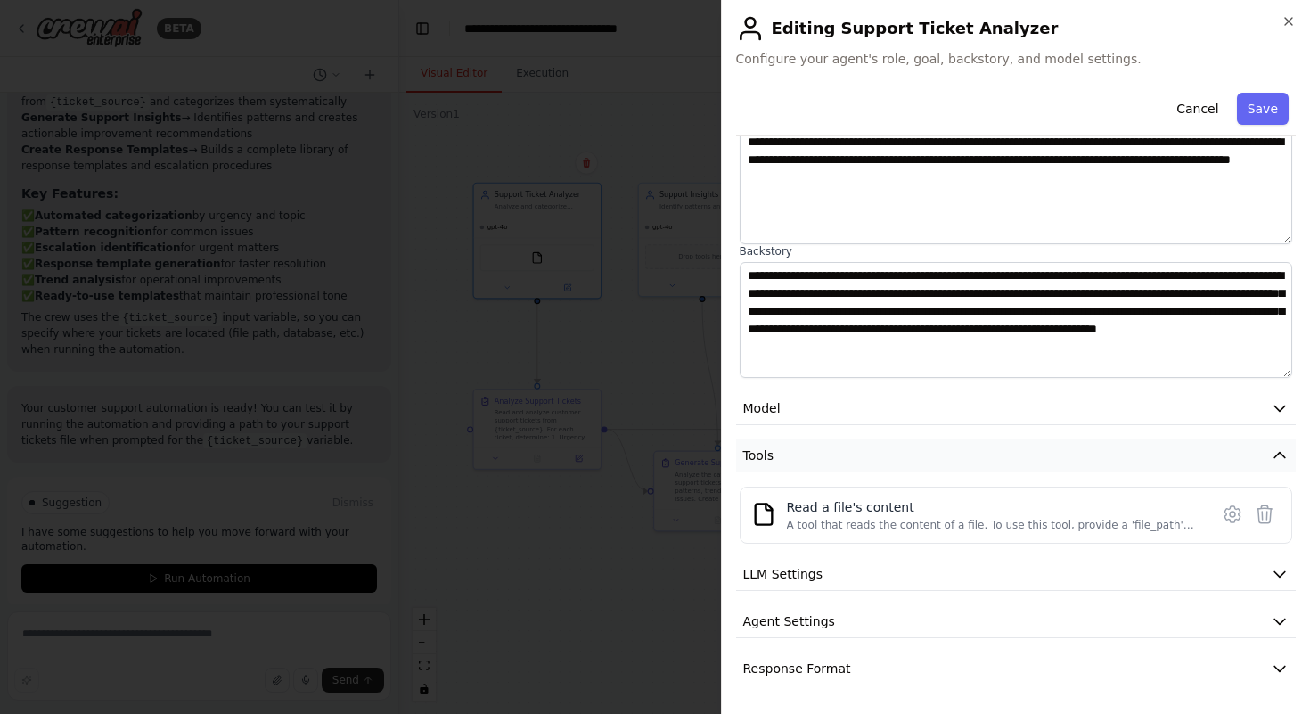
click at [1280, 456] on icon "button" at bounding box center [1279, 455] width 18 height 18
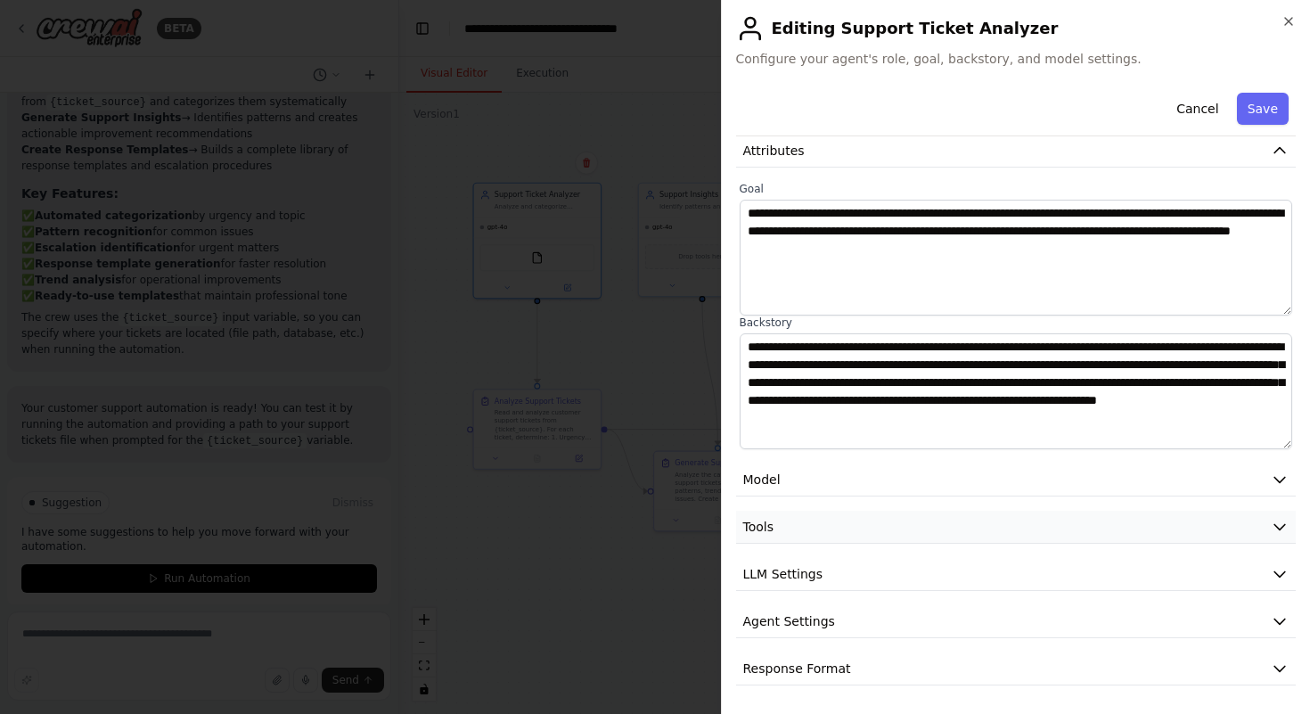
click at [1280, 522] on icon "button" at bounding box center [1279, 527] width 18 height 18
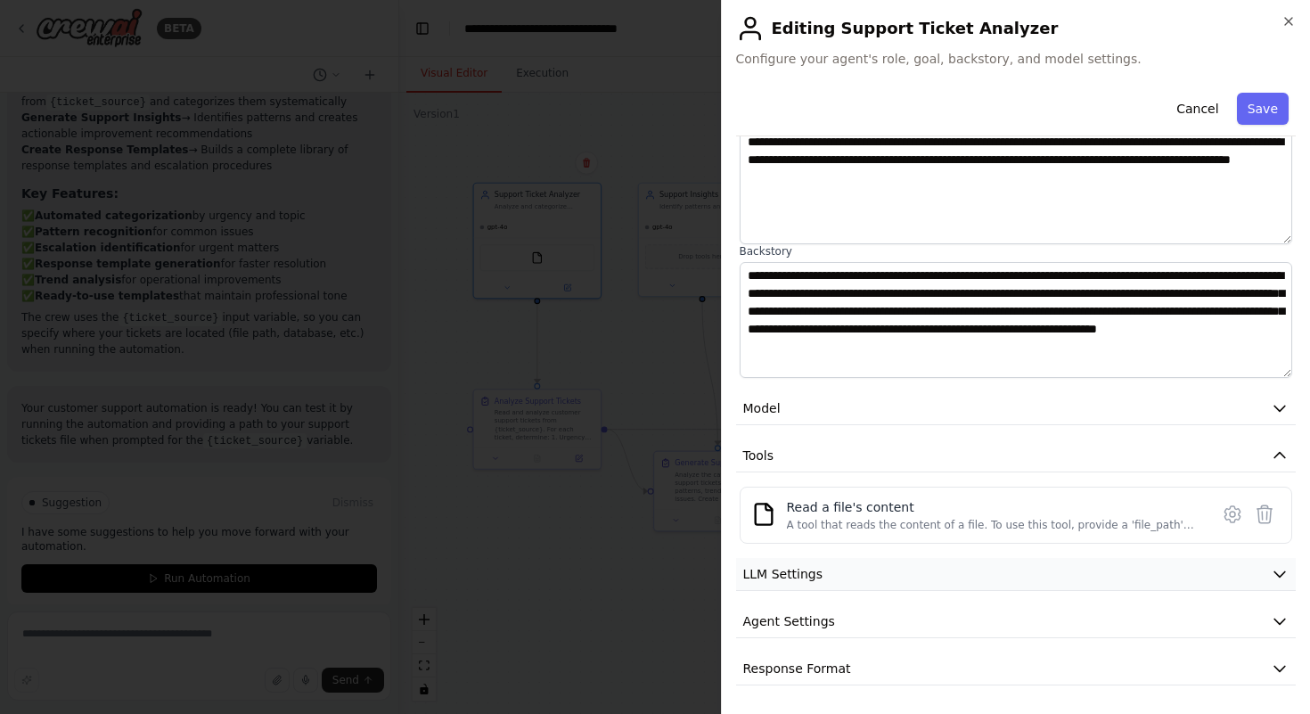
click at [1280, 573] on icon "button" at bounding box center [1279, 574] width 18 height 18
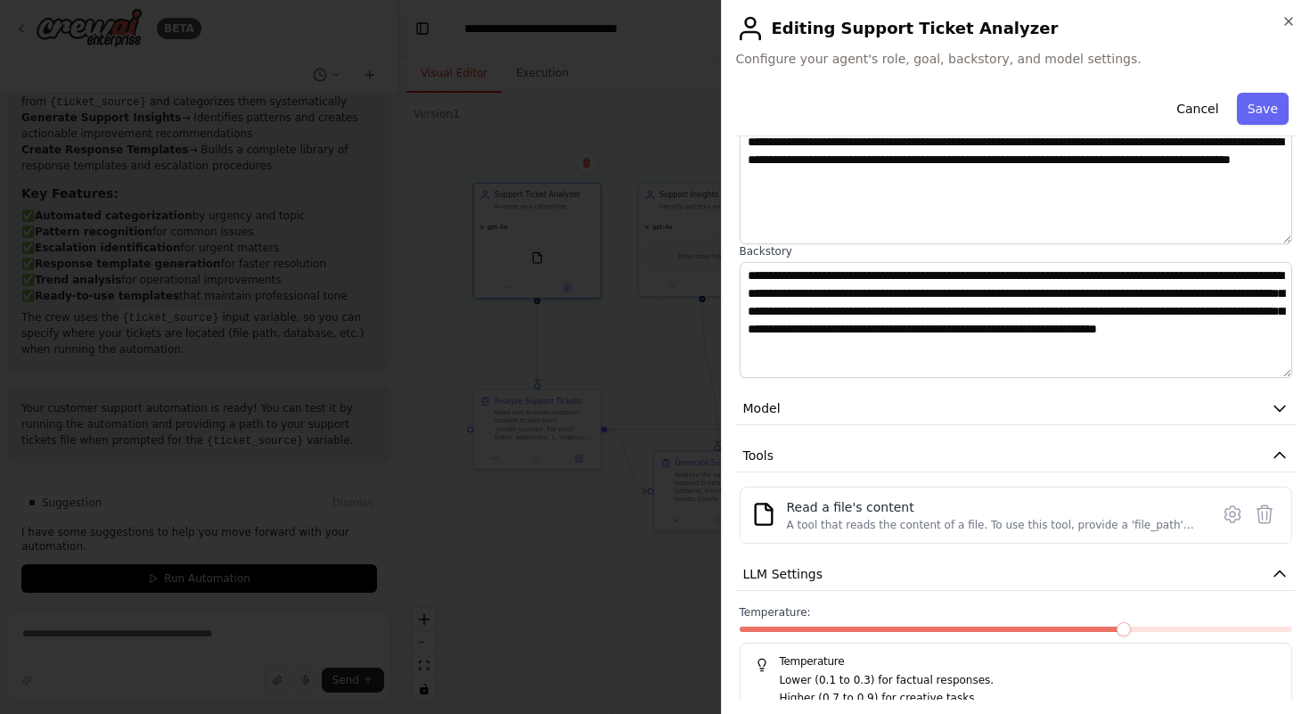
scroll to position [279, 0]
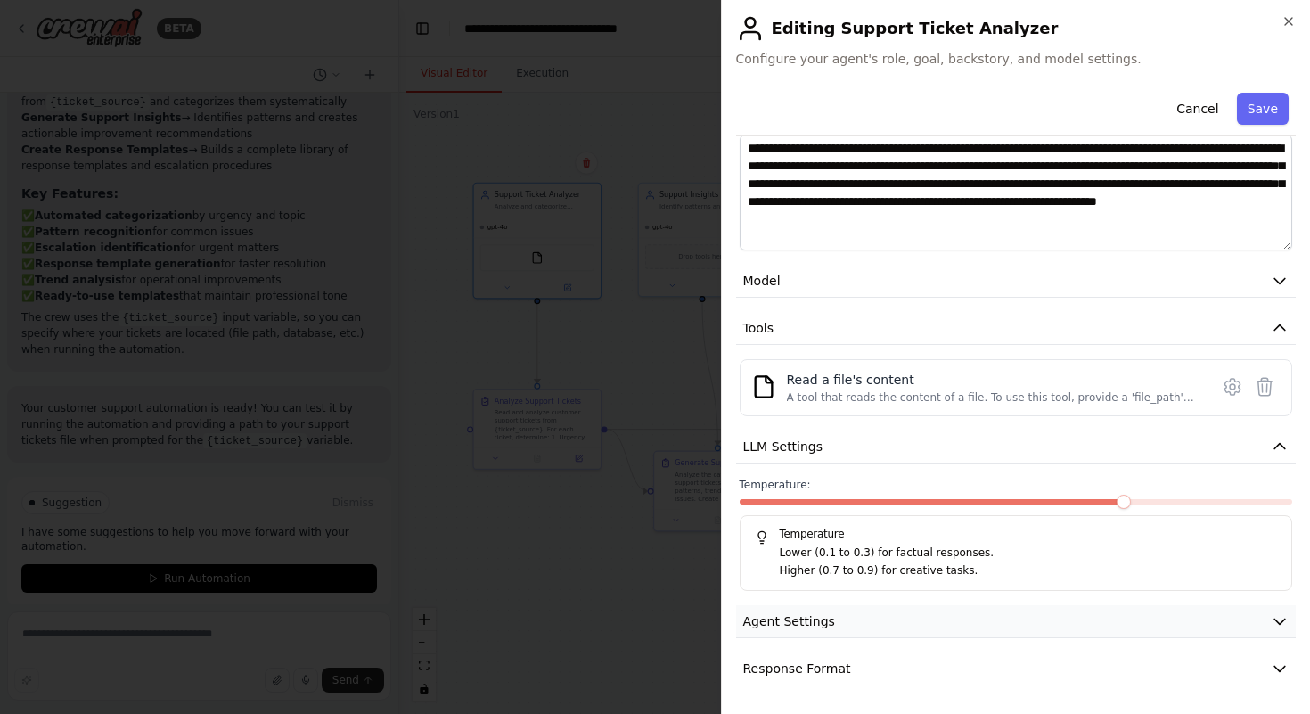
click at [1278, 625] on icon "button" at bounding box center [1279, 621] width 18 height 18
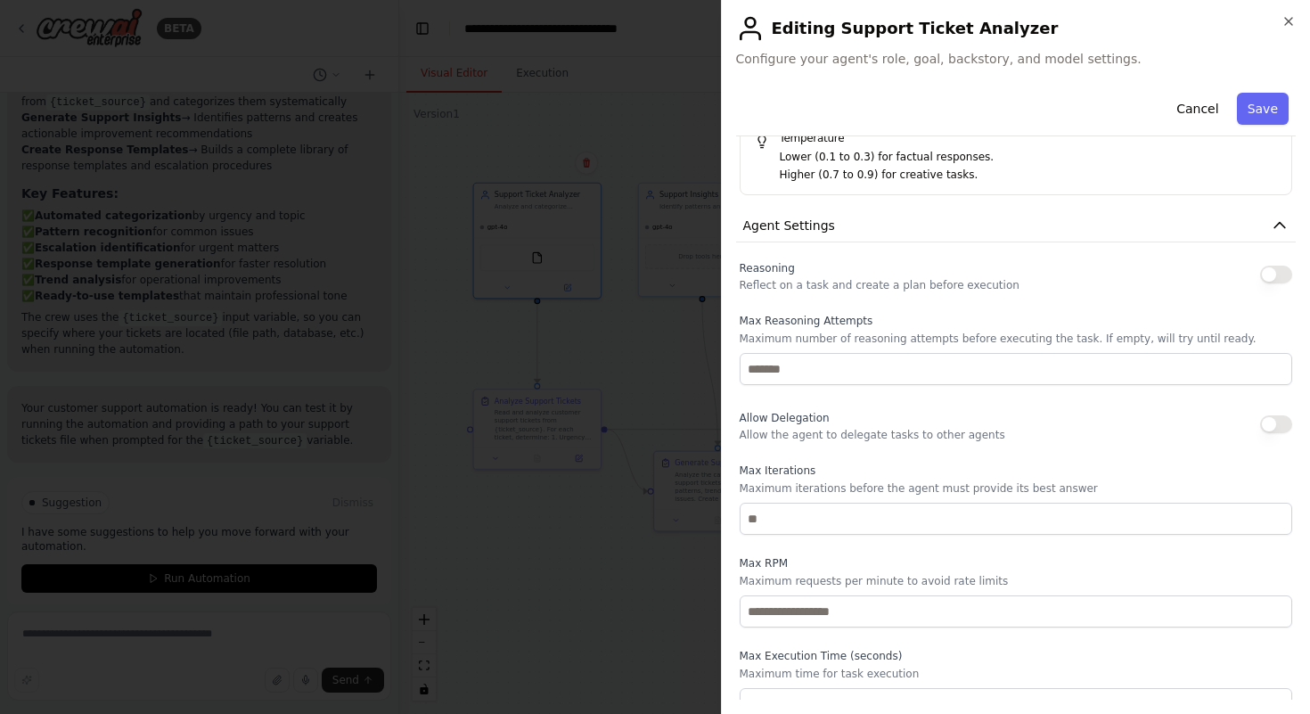
scroll to position [756, 0]
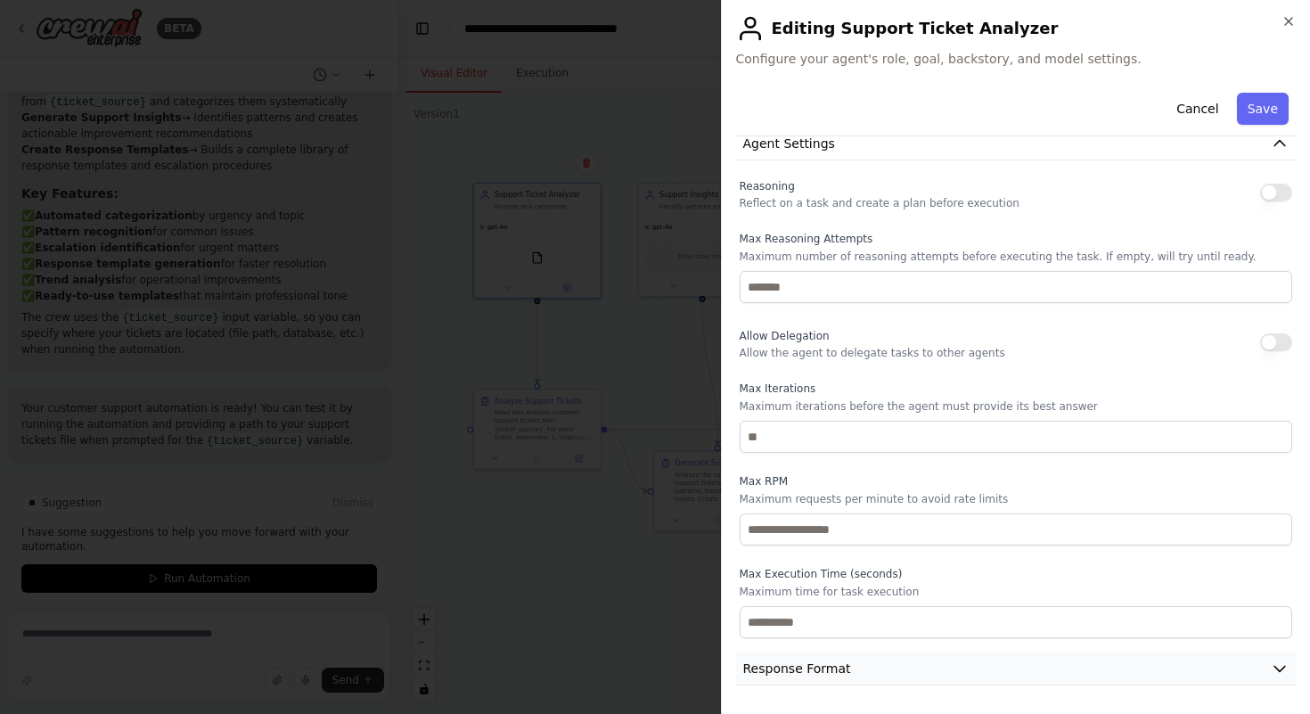
click at [1280, 675] on icon "button" at bounding box center [1279, 668] width 18 height 18
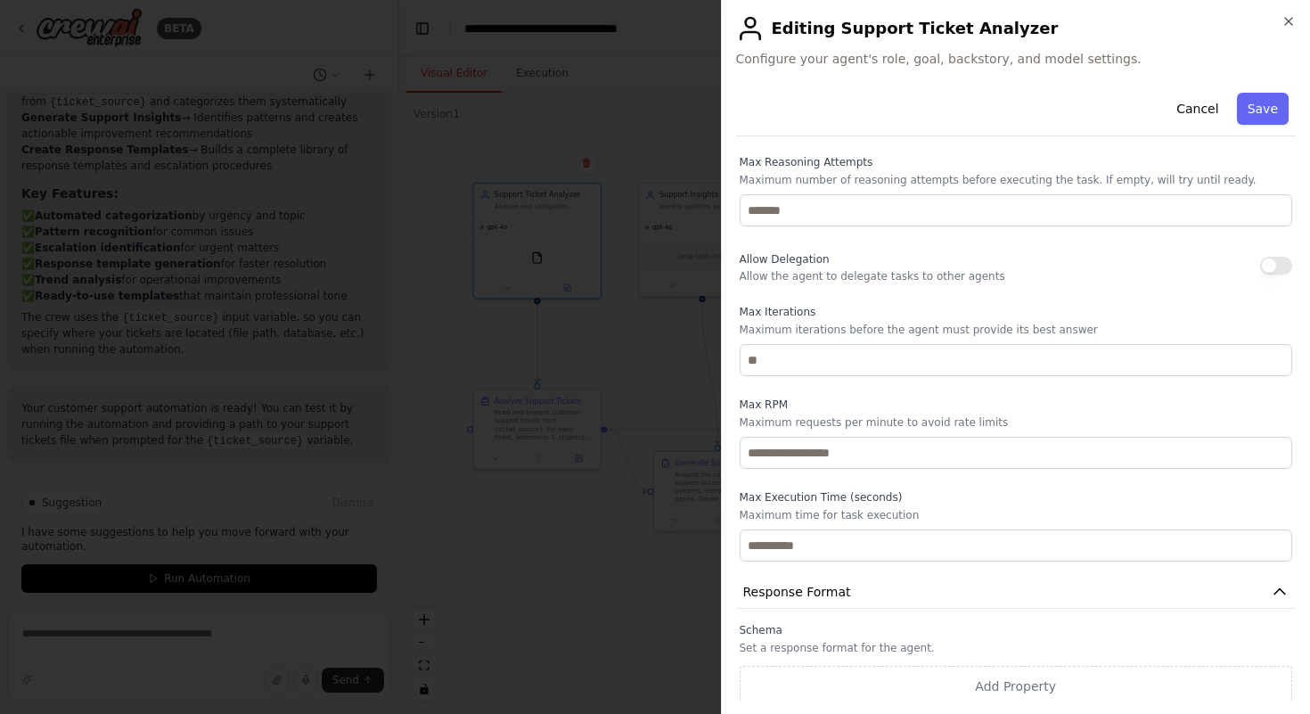
scroll to position [840, 0]
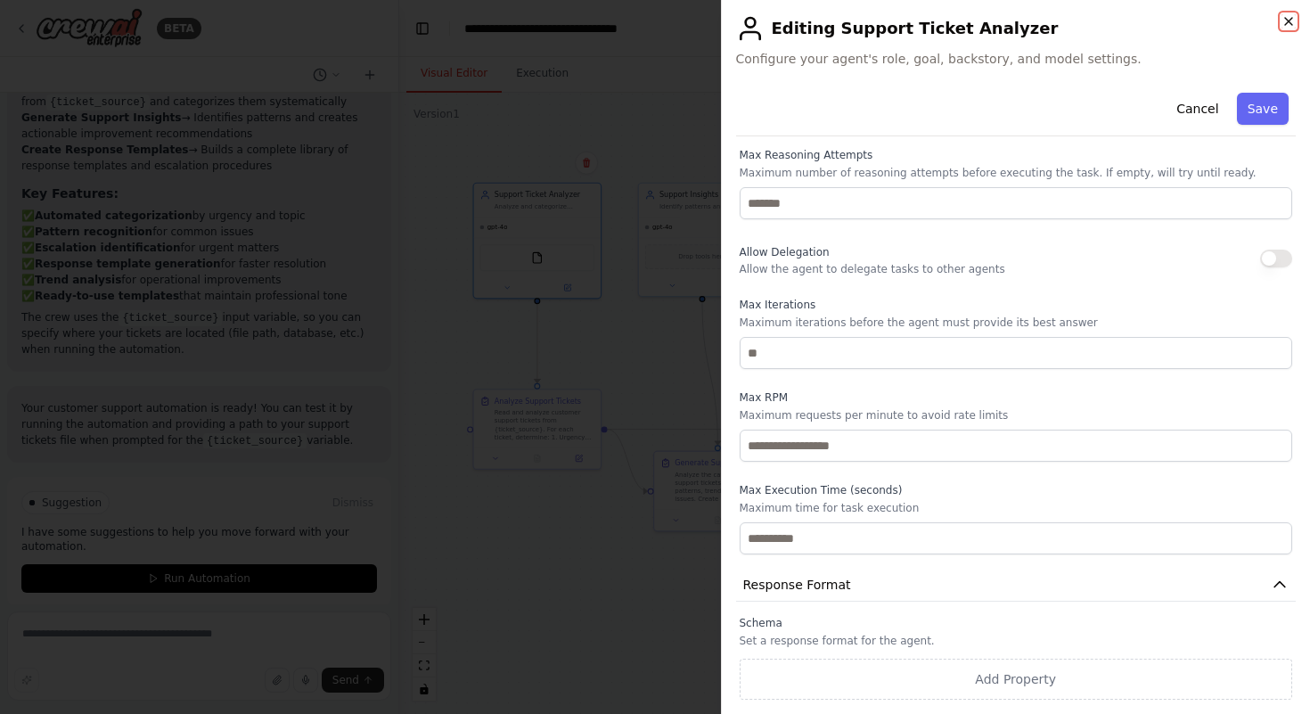
click at [1286, 25] on icon "button" at bounding box center [1288, 21] width 14 height 14
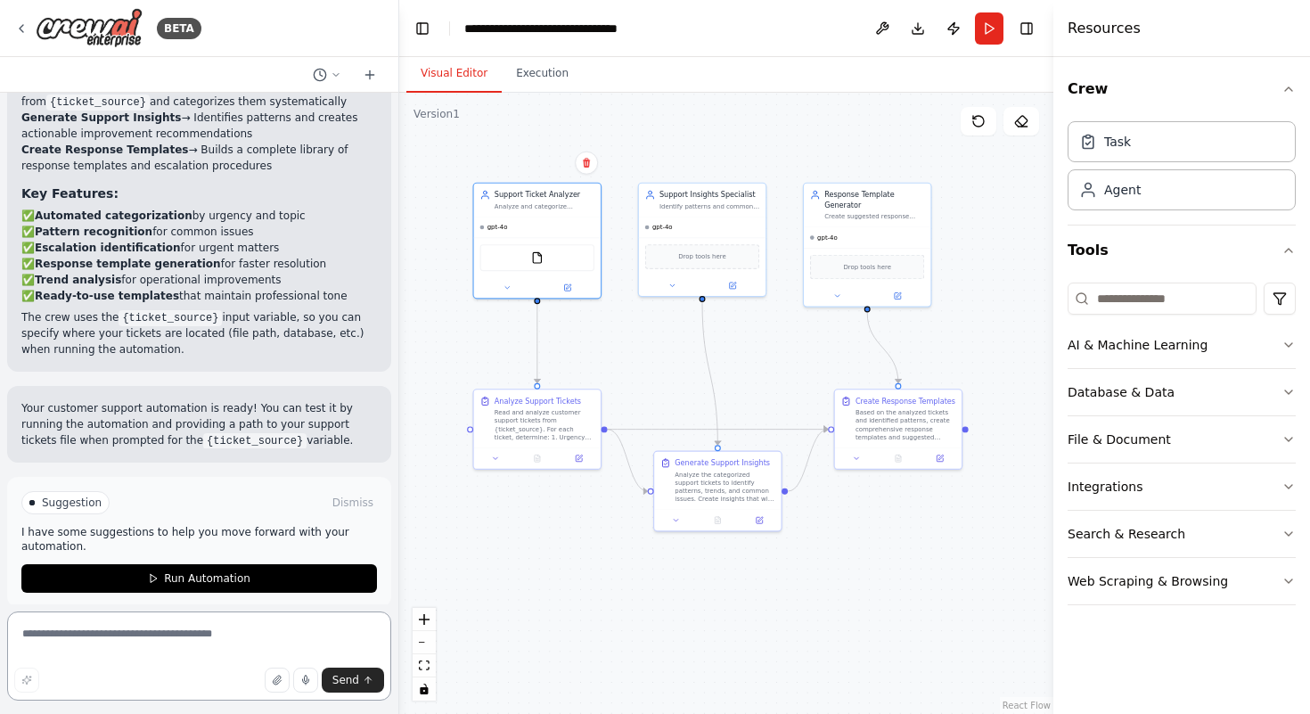
click at [181, 636] on textarea at bounding box center [199, 655] width 384 height 89
type textarea "**********"
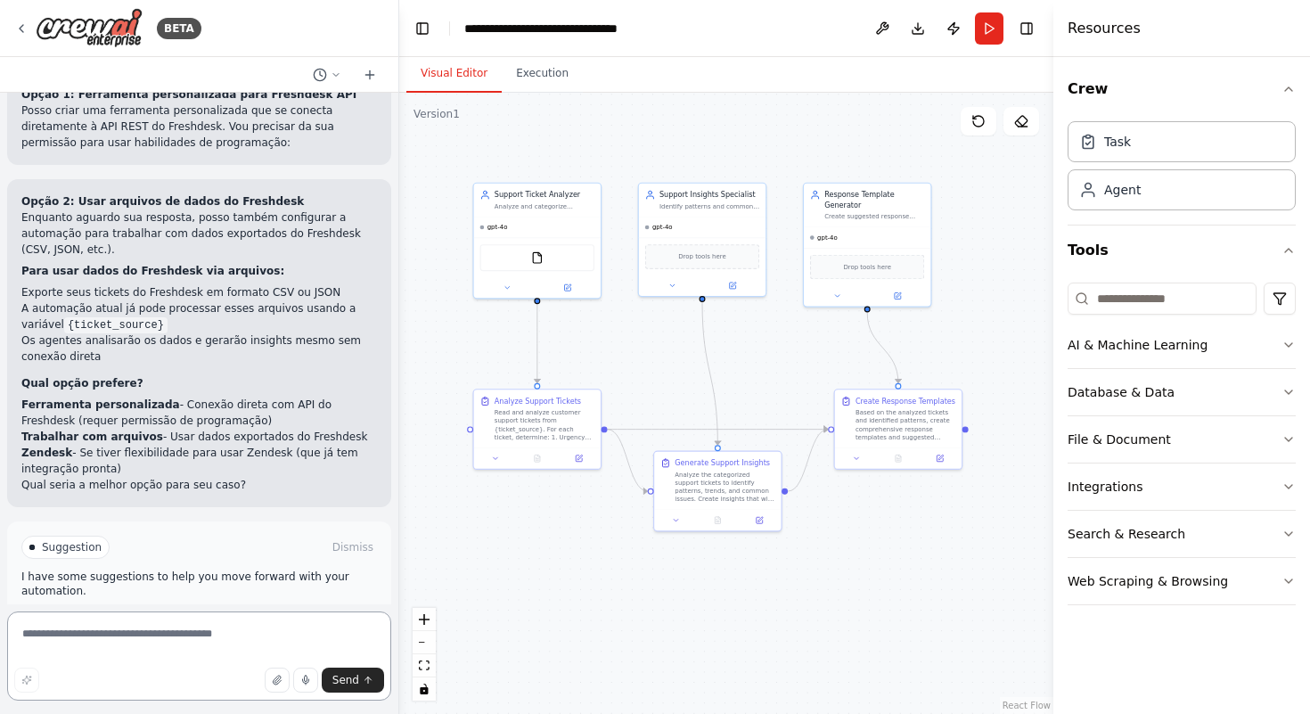
scroll to position [2225, 0]
